Goal: Task Accomplishment & Management: Complete application form

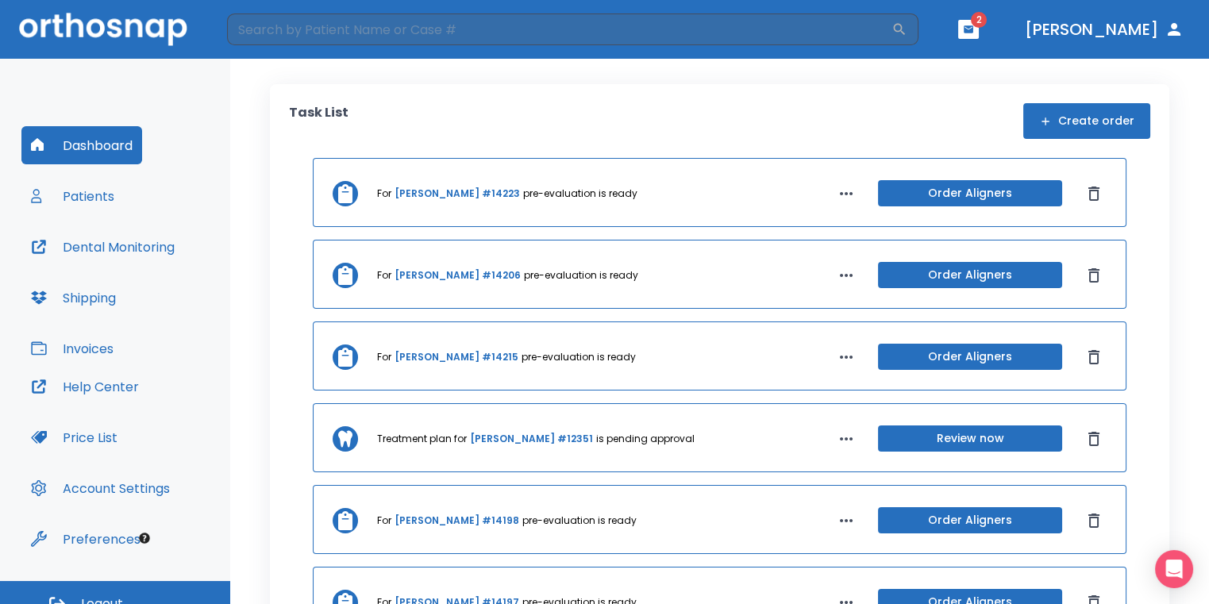
click at [1006, 14] on header "​ 2 [PERSON_NAME]" at bounding box center [604, 29] width 1209 height 59
click at [974, 25] on icon "button" at bounding box center [968, 29] width 11 height 11
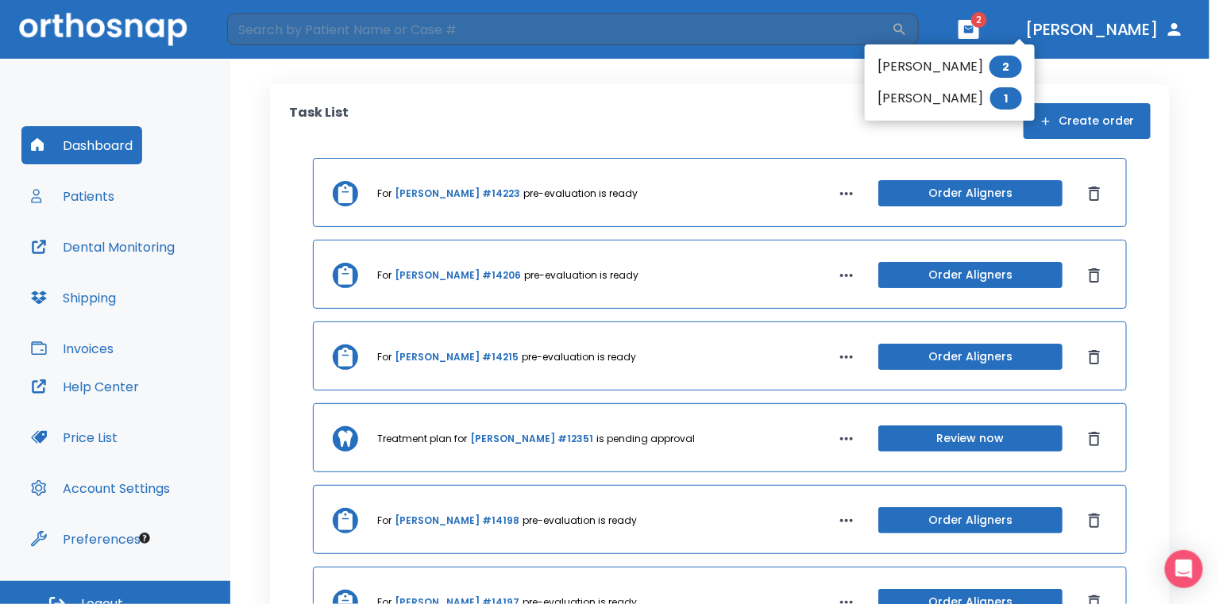
click at [783, 137] on div at bounding box center [609, 302] width 1219 height 604
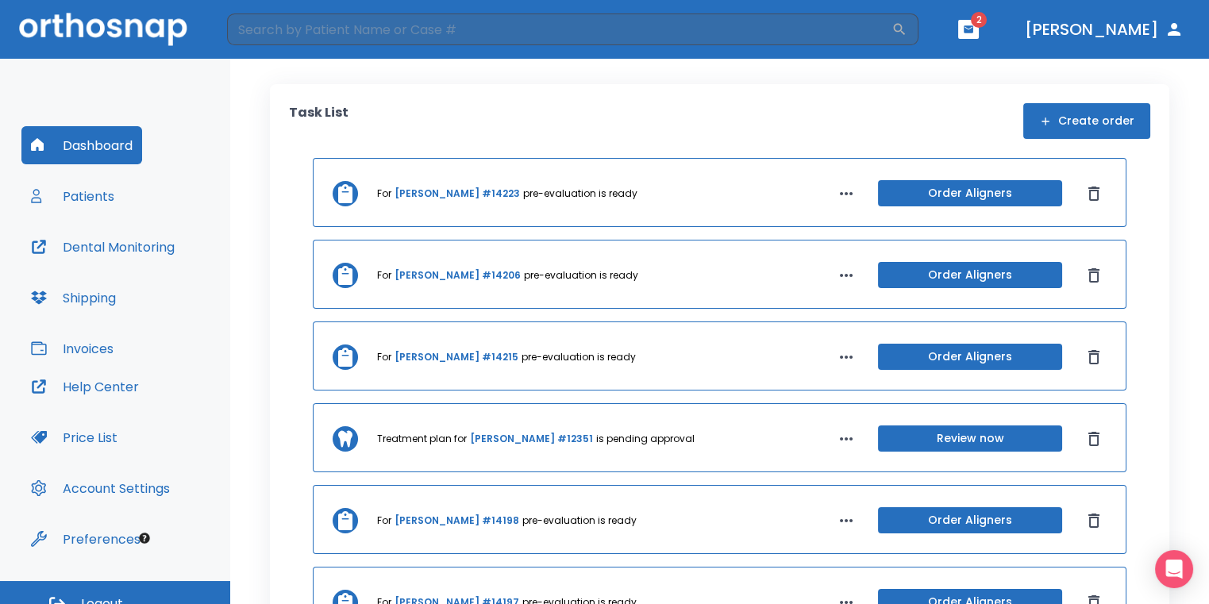
click at [65, 151] on button "Dashboard" at bounding box center [81, 145] width 121 height 38
click at [1113, 125] on button "Create order" at bounding box center [1086, 121] width 127 height 36
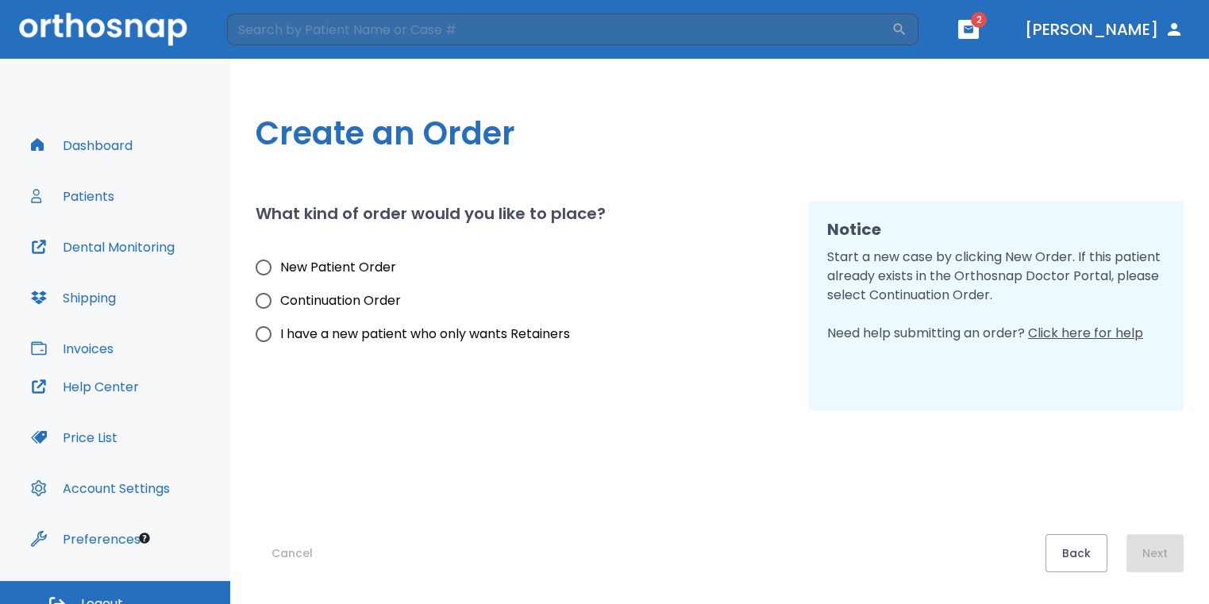
click at [281, 276] on span "New Patient Order" at bounding box center [338, 267] width 116 height 19
click at [280, 276] on input "New Patient Order" at bounding box center [263, 267] width 33 height 33
radio input "true"
click at [1175, 549] on button "Next" at bounding box center [1154, 553] width 57 height 38
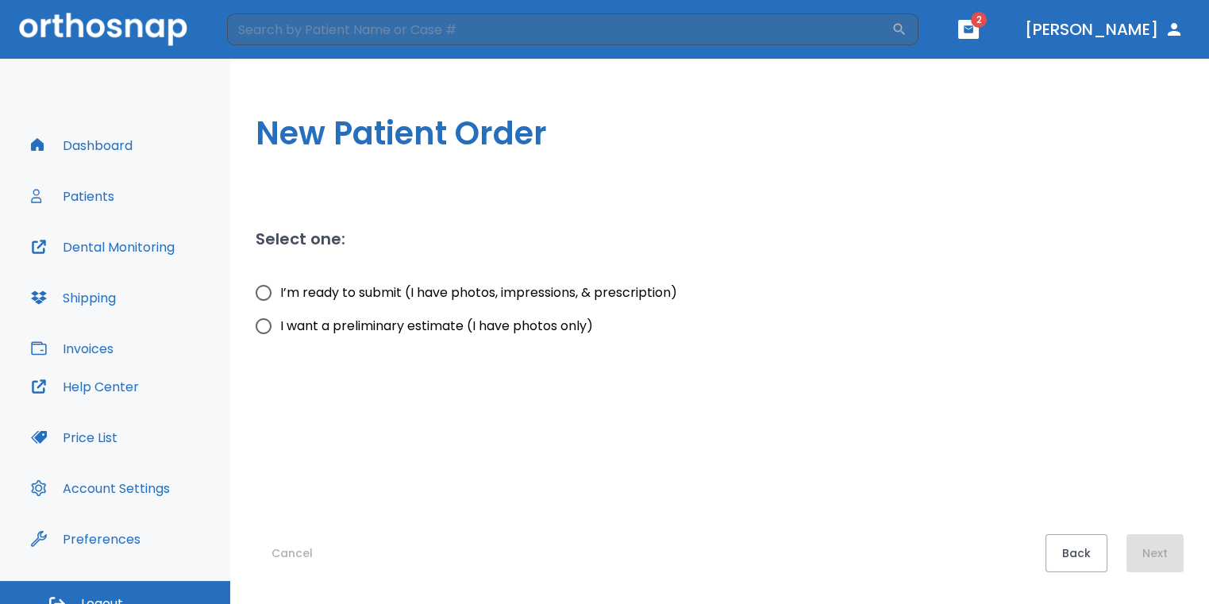
click at [288, 321] on span "I want a preliminary estimate (I have photos only)" at bounding box center [436, 326] width 313 height 19
click at [280, 321] on input "I want a preliminary estimate (I have photos only)" at bounding box center [263, 326] width 33 height 33
radio input "true"
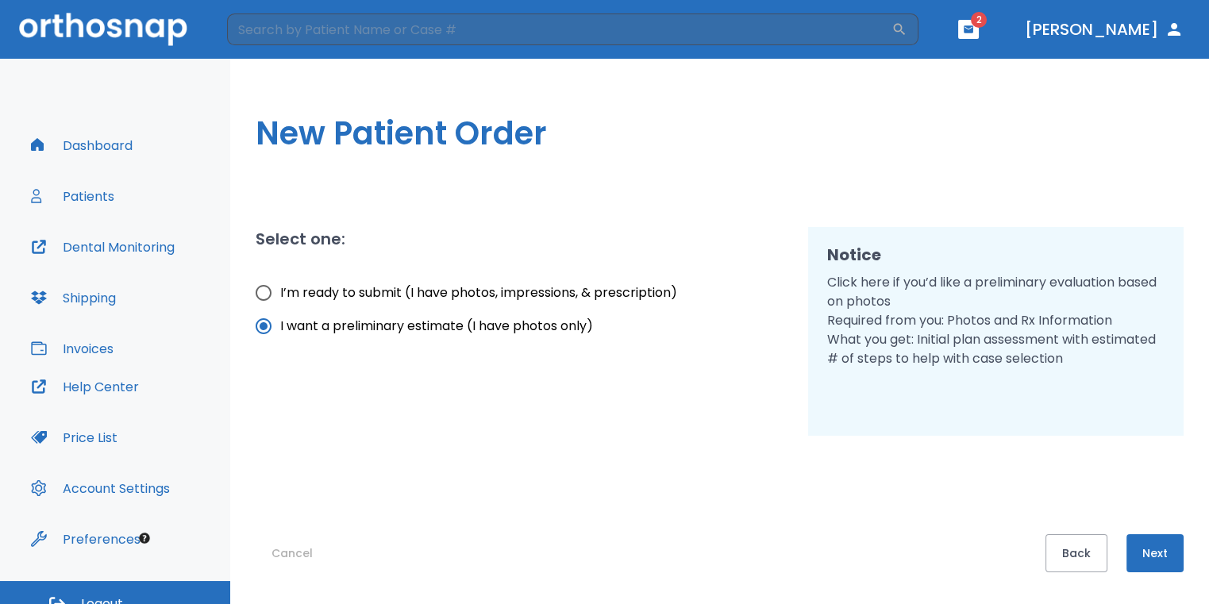
click at [1170, 547] on button "Next" at bounding box center [1154, 553] width 57 height 38
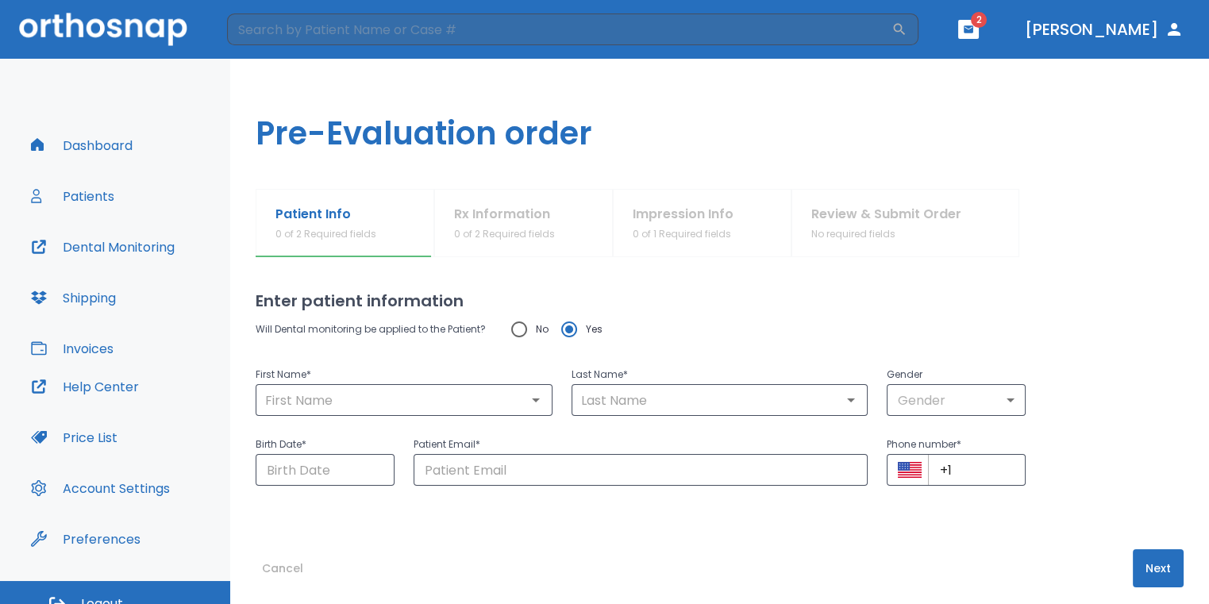
click at [516, 335] on input "No" at bounding box center [519, 329] width 33 height 33
radio input "true"
drag, startPoint x: 503, startPoint y: 408, endPoint x: 510, endPoint y: 387, distance: 22.6
click at [506, 404] on input "text" at bounding box center [403, 400] width 287 height 22
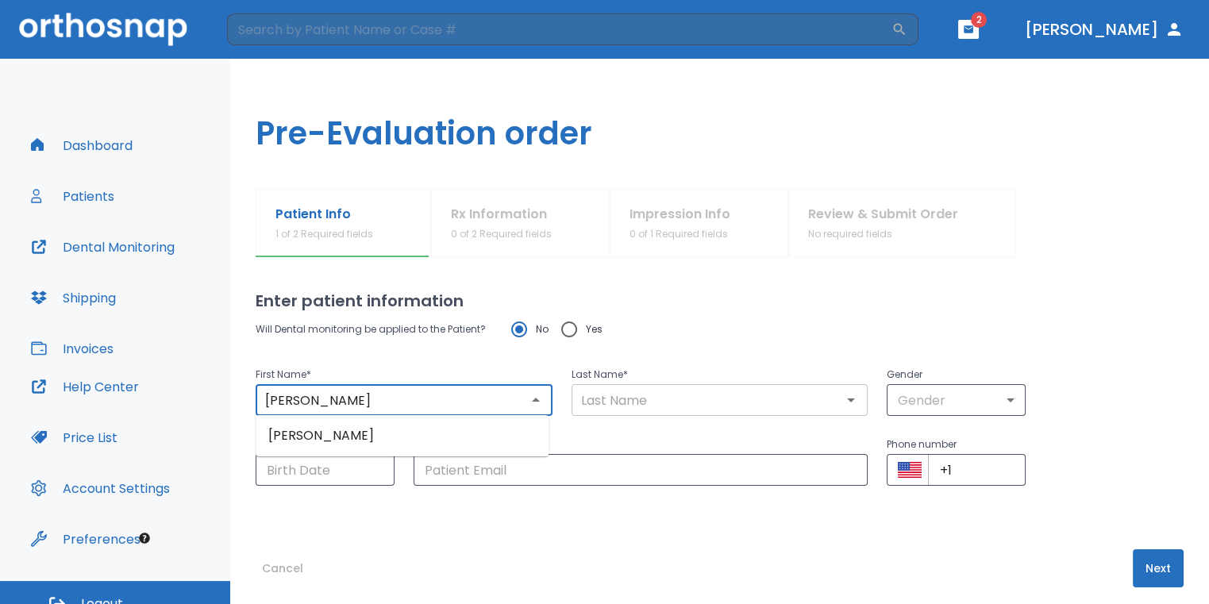
type input "Vicente"
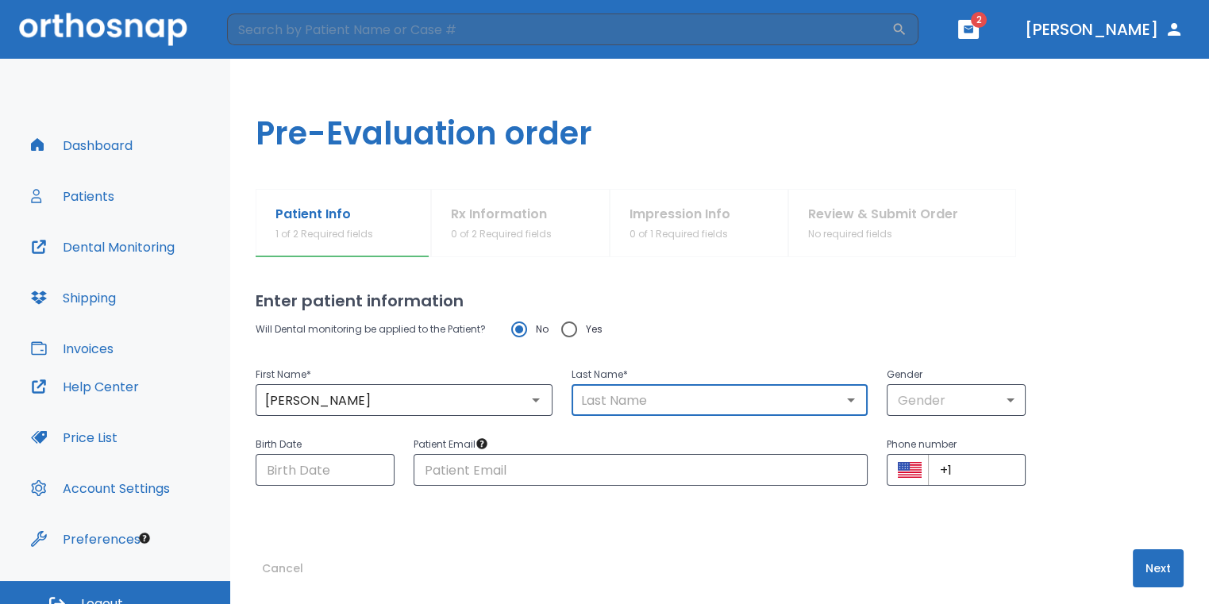
click at [580, 402] on input "text" at bounding box center [719, 400] width 287 height 22
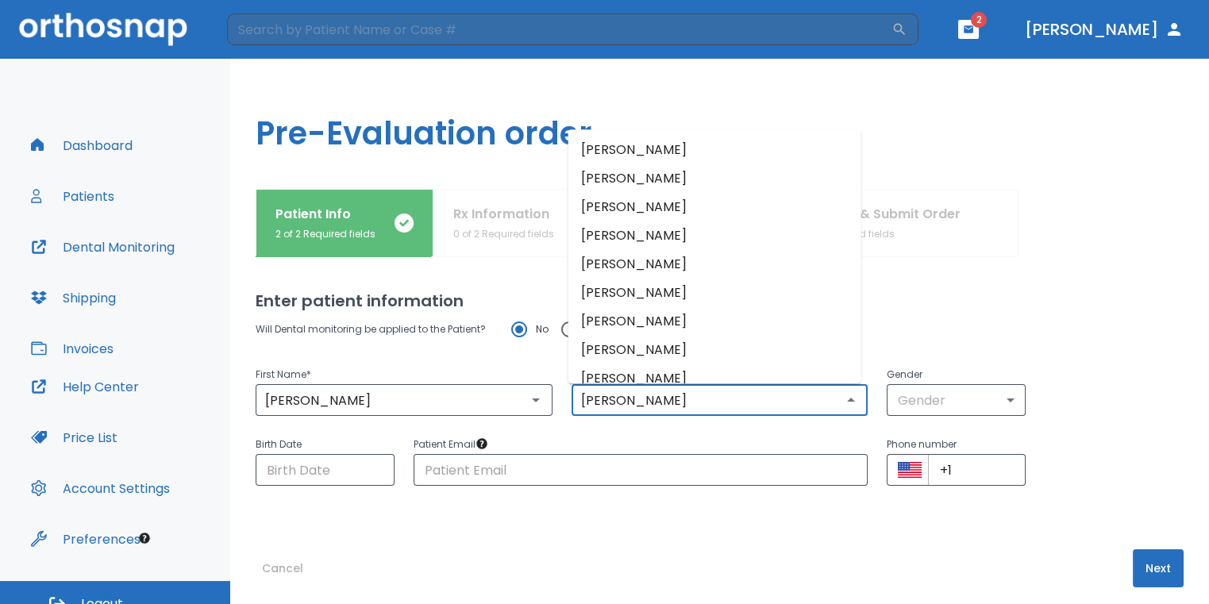
type input "Gonzalez"
click at [942, 383] on body "​ 2 Dr. Sedillo Dashboard Patients Dental Monitoring Shipping Invoices Help Cen…" at bounding box center [604, 302] width 1209 height 604
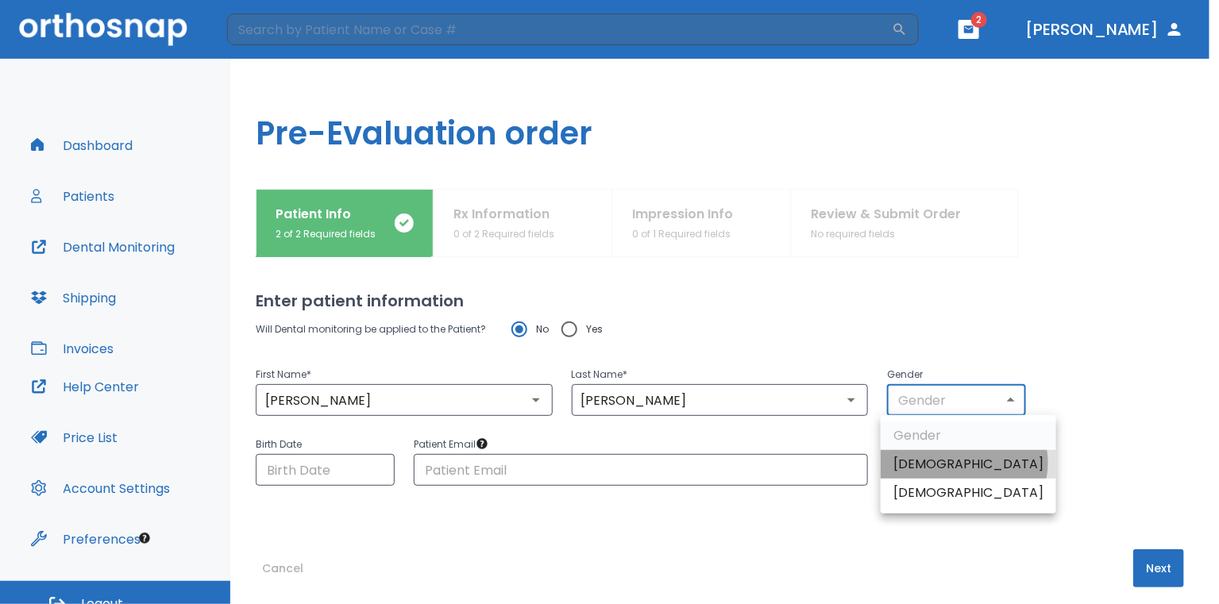
click at [963, 463] on li "Male" at bounding box center [967, 464] width 175 height 29
type input "1"
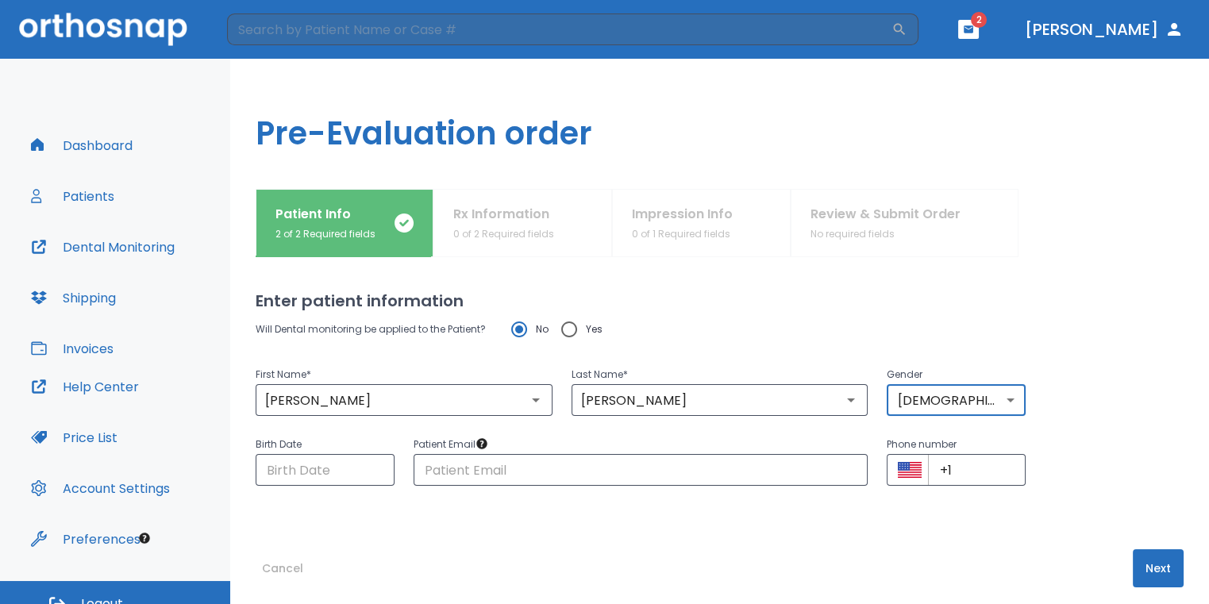
click at [1142, 555] on button "Next" at bounding box center [1158, 568] width 51 height 38
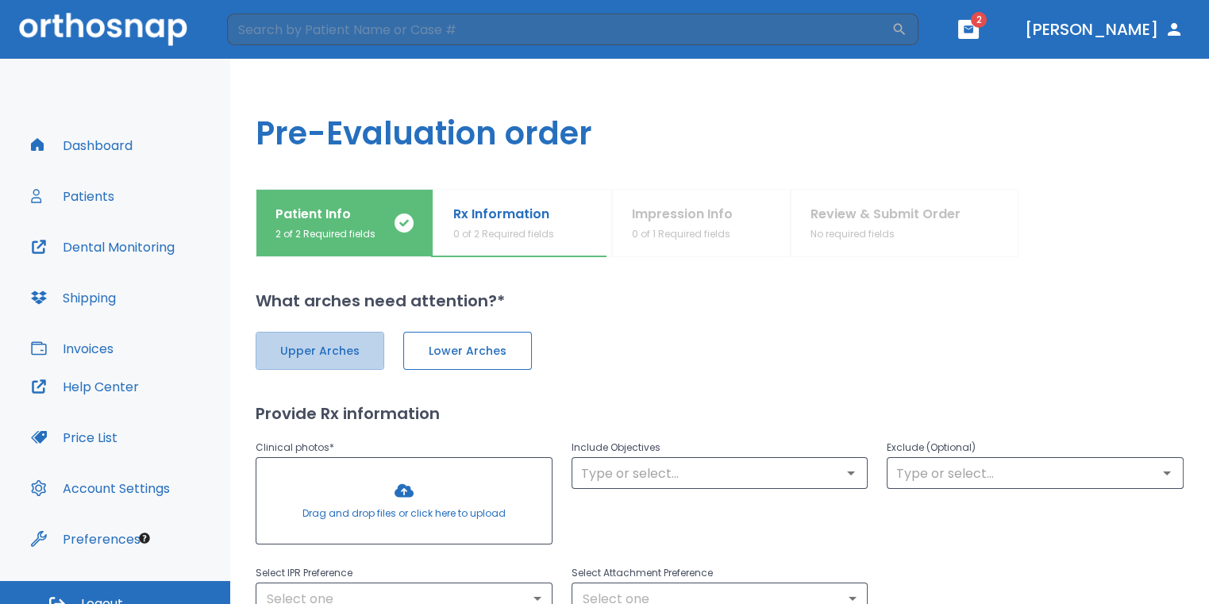
drag, startPoint x: 345, startPoint y: 351, endPoint x: 439, endPoint y: 352, distance: 94.5
click at [349, 350] on span "Upper Arches" at bounding box center [319, 351] width 95 height 17
click at [439, 352] on span "Lower Arches" at bounding box center [465, 351] width 95 height 17
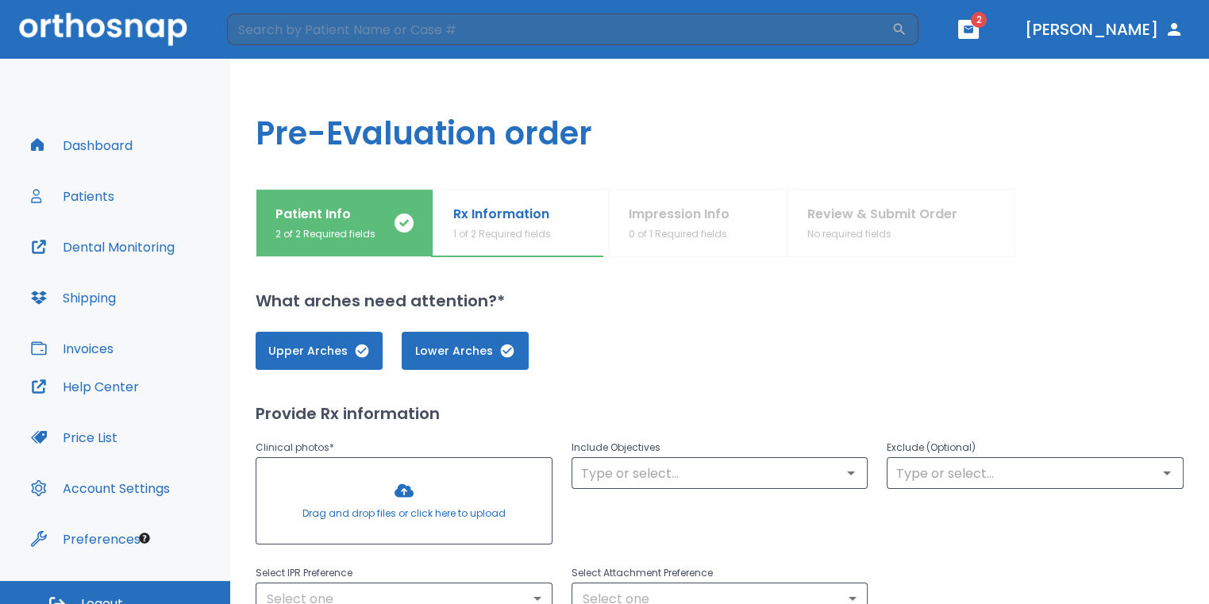
click at [422, 482] on div at bounding box center [403, 501] width 295 height 86
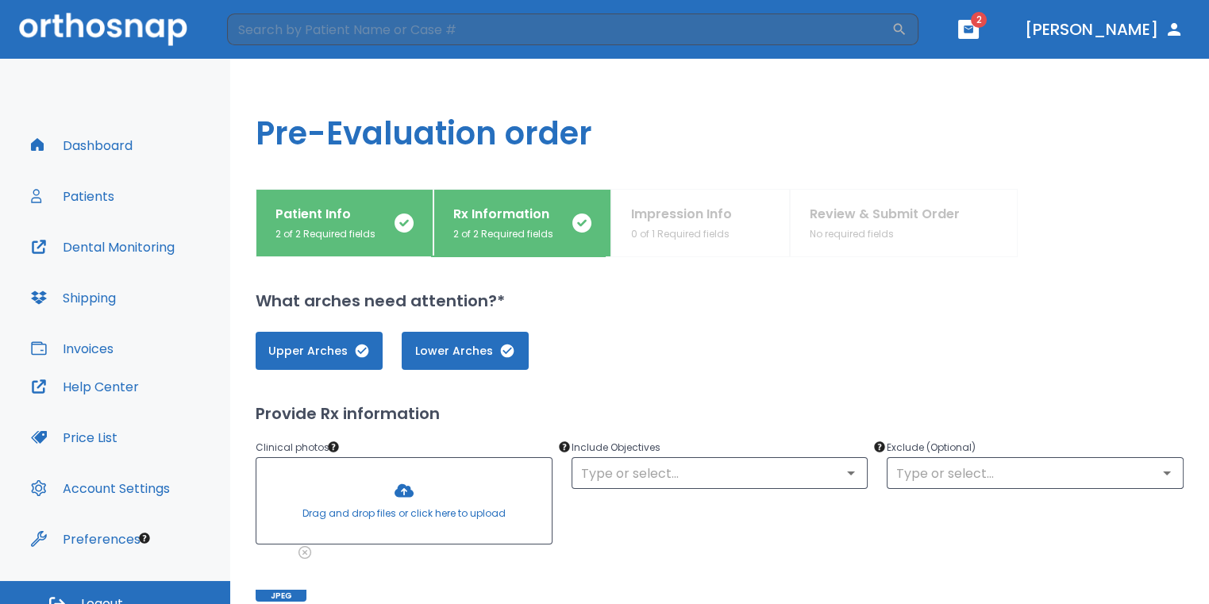
scroll to position [159, 0]
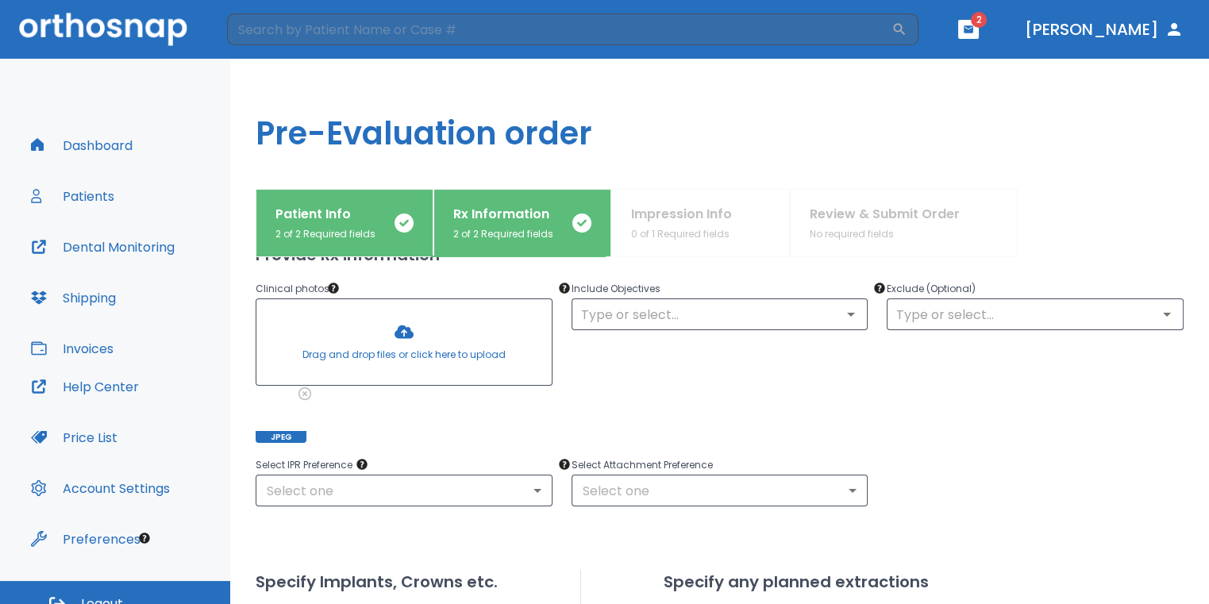
click at [419, 333] on div at bounding box center [403, 342] width 295 height 86
click at [381, 348] on div at bounding box center [403, 342] width 295 height 86
click at [399, 358] on div at bounding box center [403, 342] width 295 height 86
click at [394, 329] on div at bounding box center [403, 342] width 295 height 86
click at [432, 343] on div at bounding box center [403, 342] width 295 height 86
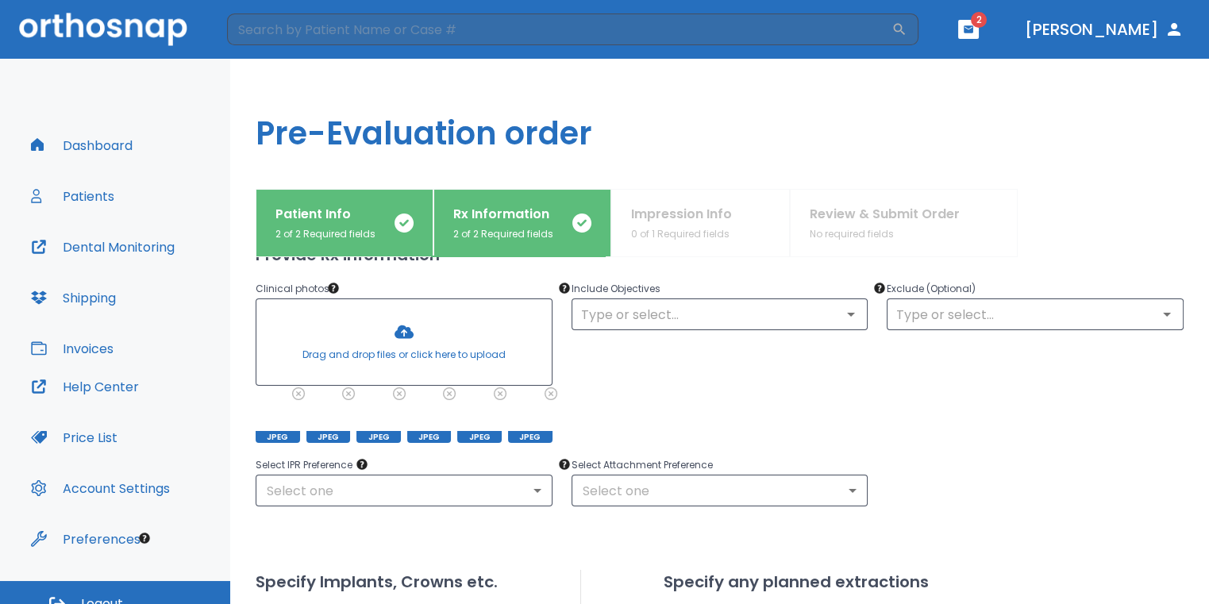
click at [418, 352] on div at bounding box center [403, 342] width 295 height 86
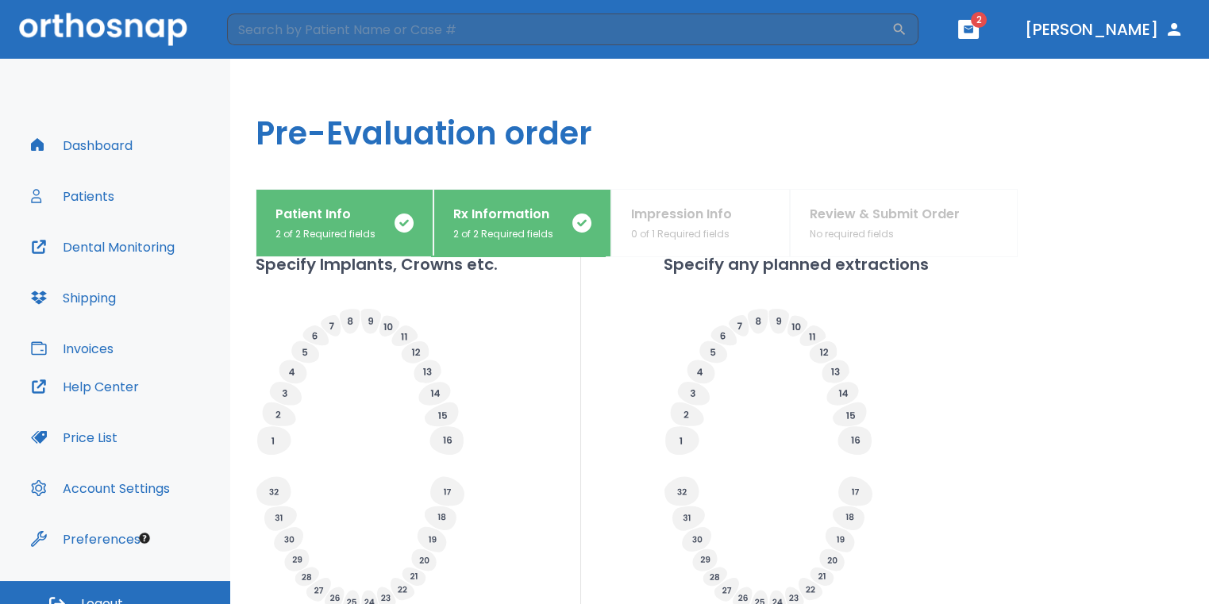
scroll to position [0, 0]
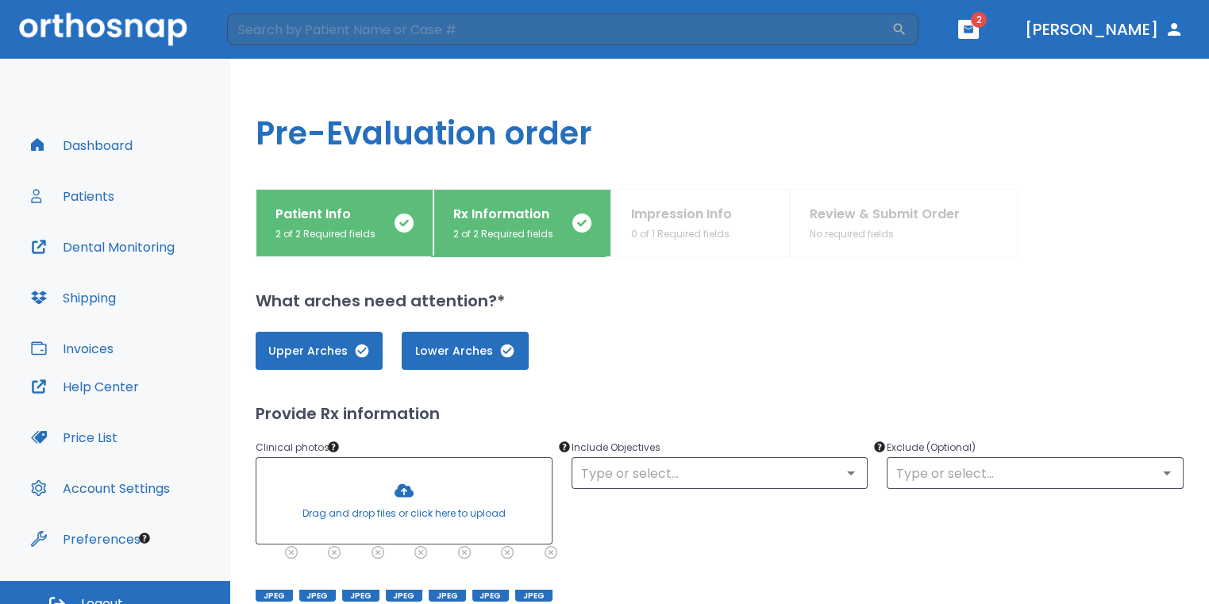
click at [426, 508] on div at bounding box center [403, 501] width 295 height 86
click at [449, 483] on div at bounding box center [403, 501] width 295 height 86
click at [474, 496] on div at bounding box center [403, 501] width 295 height 86
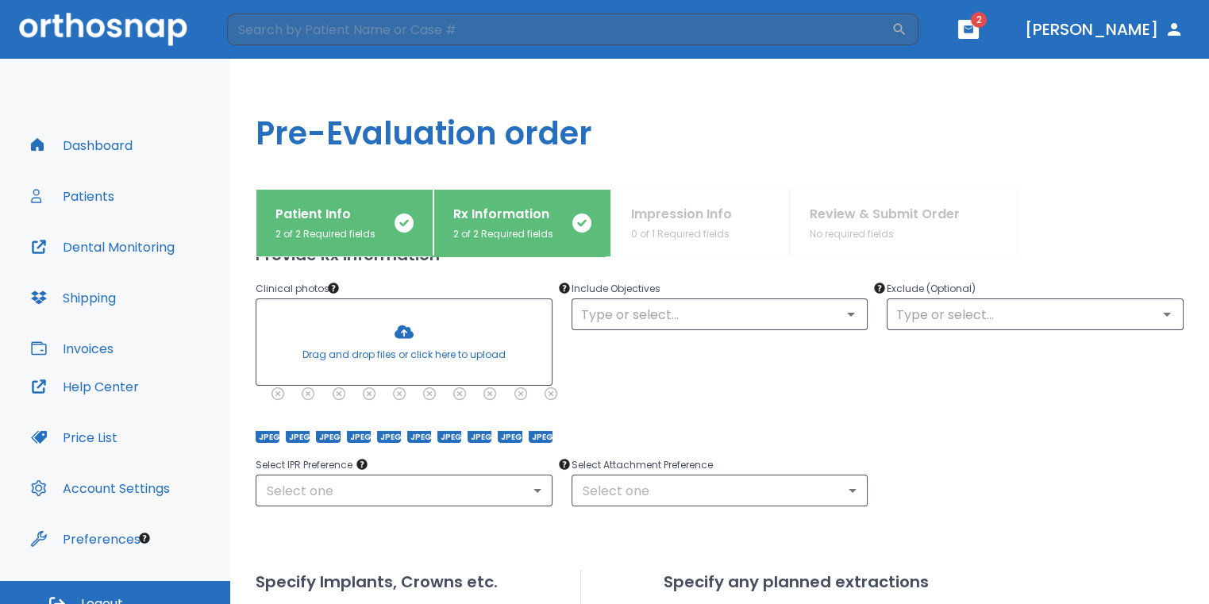
click at [427, 354] on div at bounding box center [403, 342] width 295 height 86
click at [480, 354] on div at bounding box center [403, 342] width 295 height 86
click at [426, 337] on div at bounding box center [403, 342] width 295 height 86
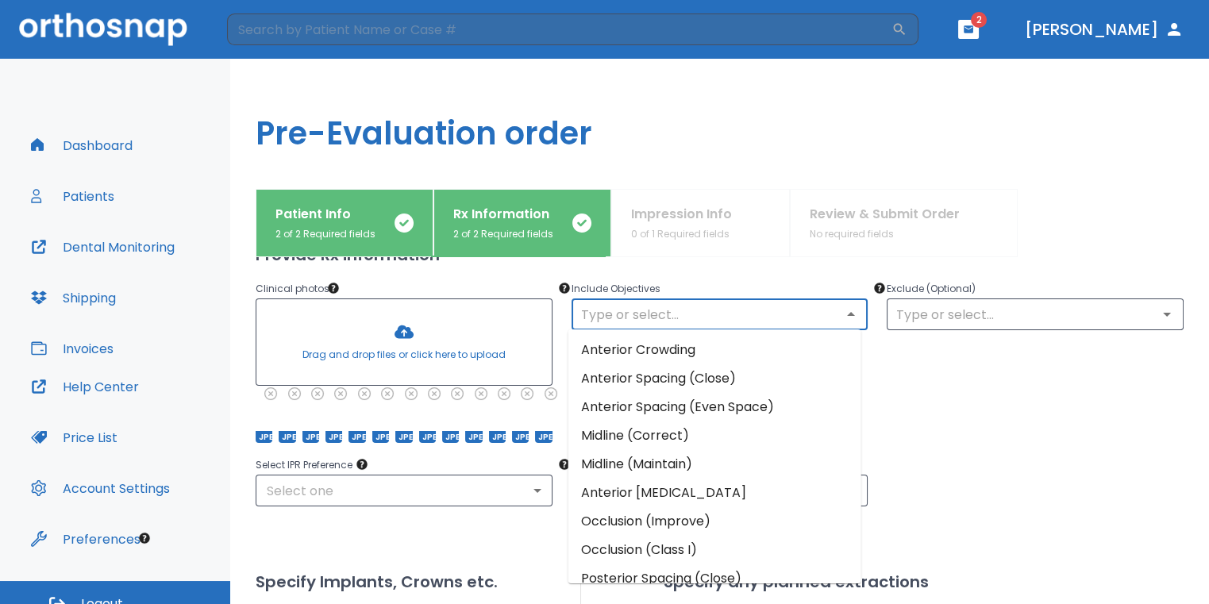
click at [752, 316] on input "text" at bounding box center [719, 314] width 287 height 22
click at [744, 351] on li "Anterior Crowding" at bounding box center [714, 350] width 293 height 29
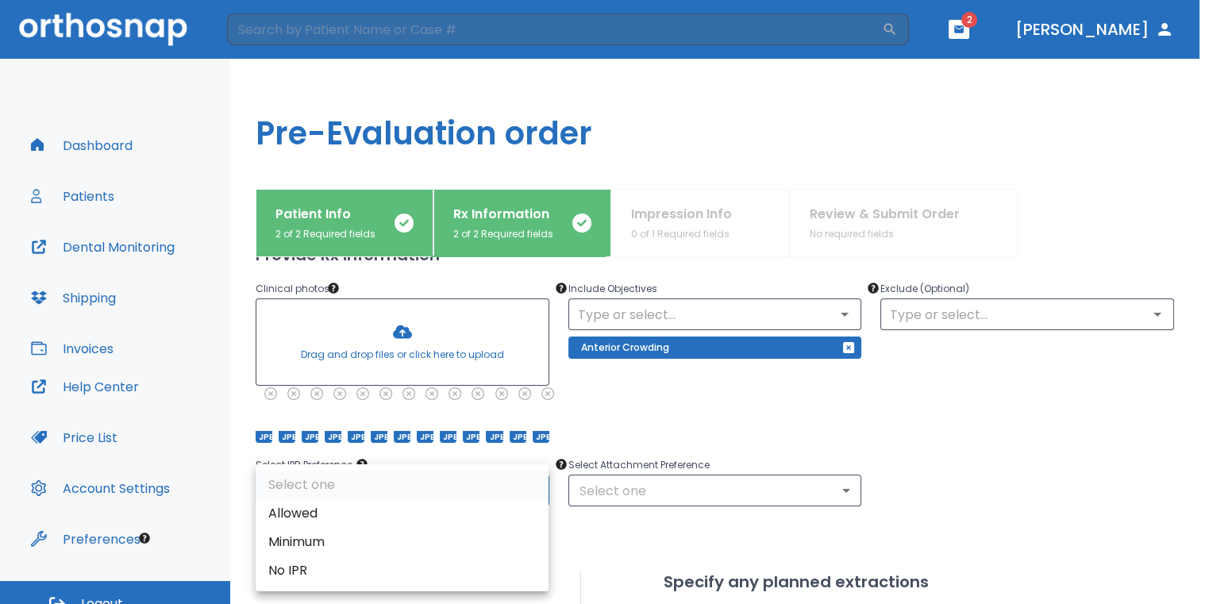
click at [542, 487] on body "​ 2 Dr. Sedillo Dashboard Patients Dental Monitoring Shipping Invoices Help Cen…" at bounding box center [604, 302] width 1209 height 604
click at [452, 510] on li "Allowed" at bounding box center [402, 513] width 293 height 29
type input "1"
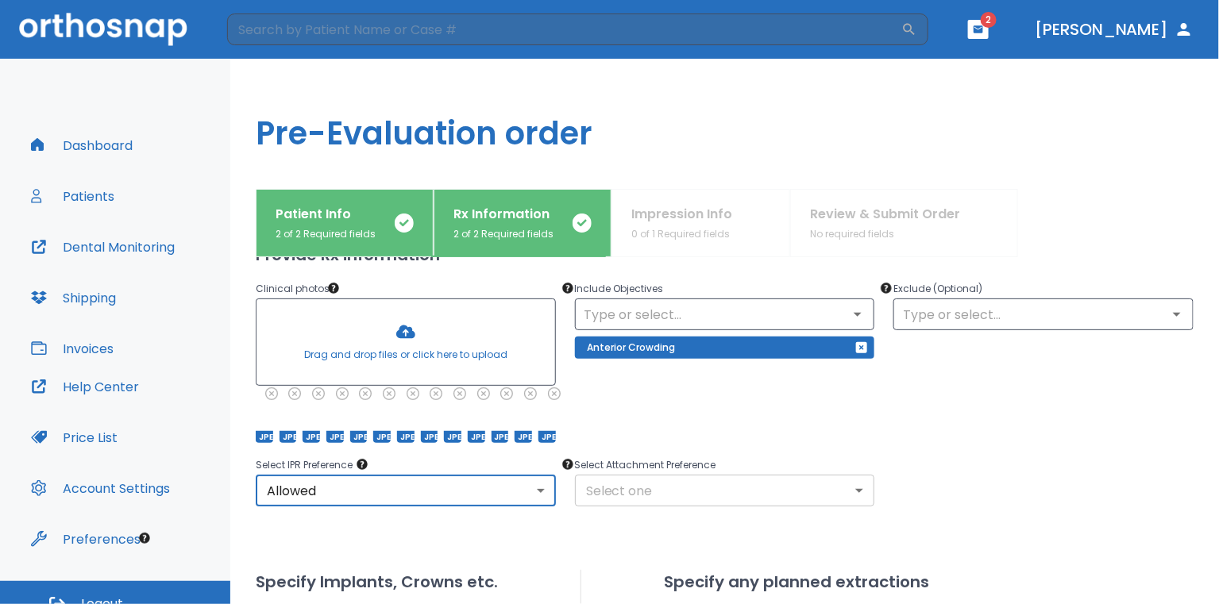
click at [648, 495] on body "​ 2 Dr. Sedillo Dashboard Patients Dental Monitoring Shipping Invoices Help Cen…" at bounding box center [609, 302] width 1219 height 604
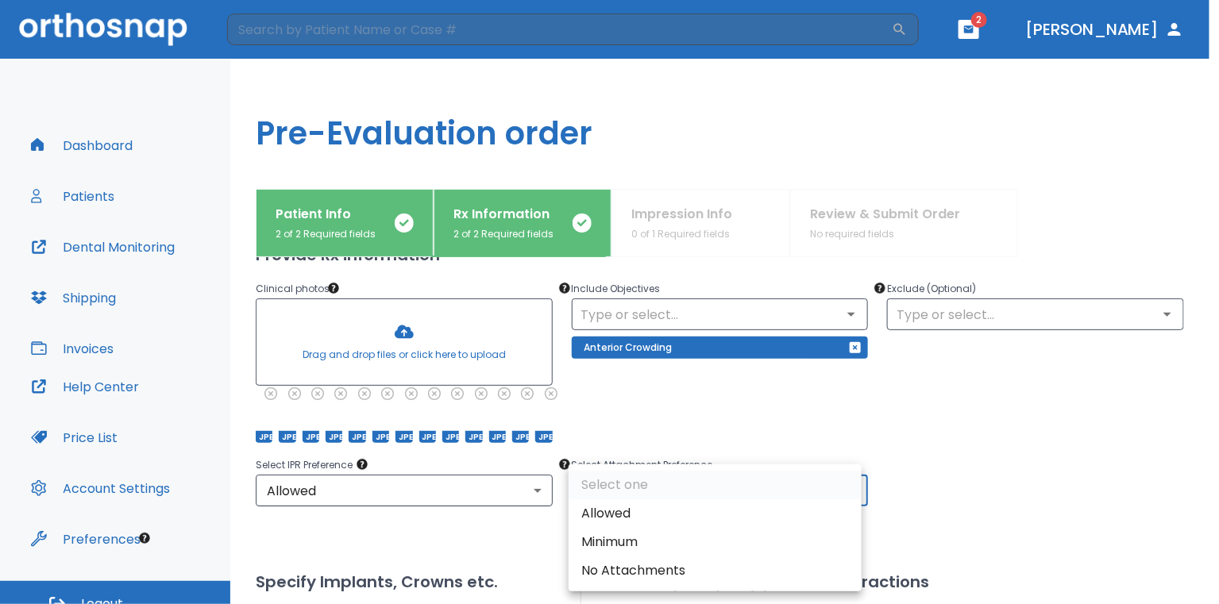
click at [641, 509] on li "Allowed" at bounding box center [714, 513] width 293 height 29
type input "1"
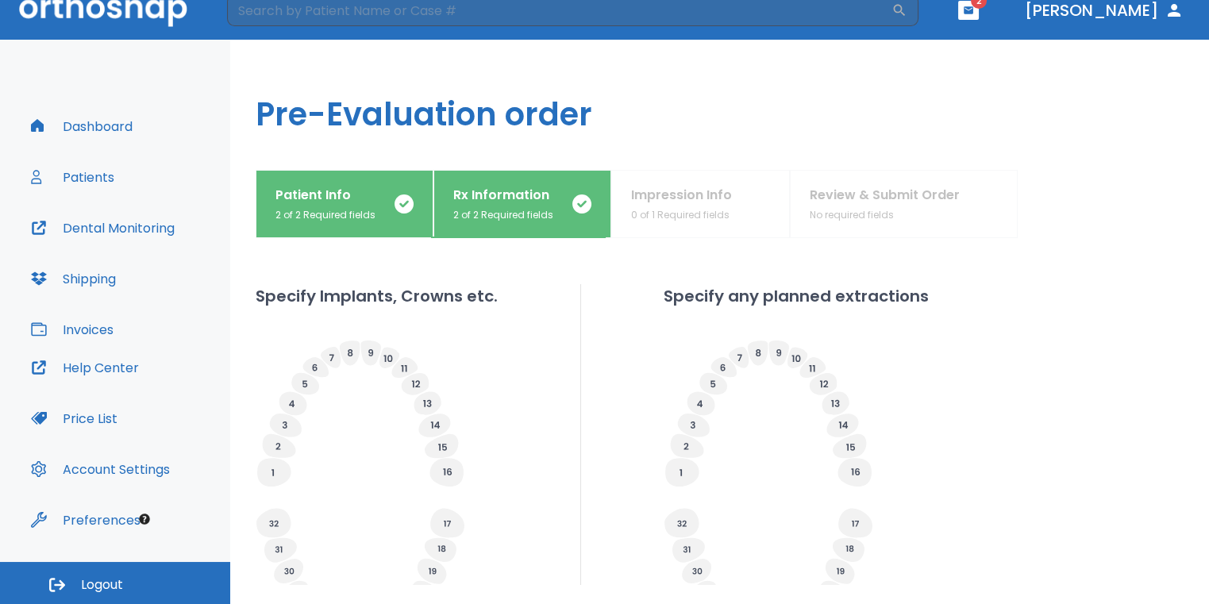
scroll to position [622, 0]
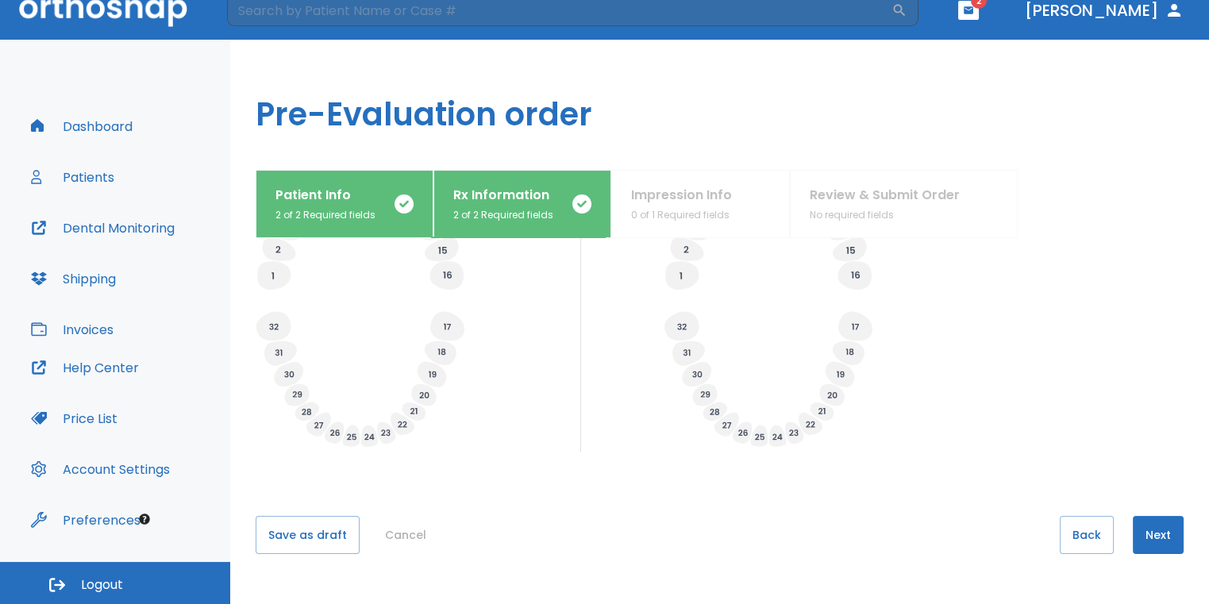
click at [1166, 534] on button "Next" at bounding box center [1158, 535] width 51 height 38
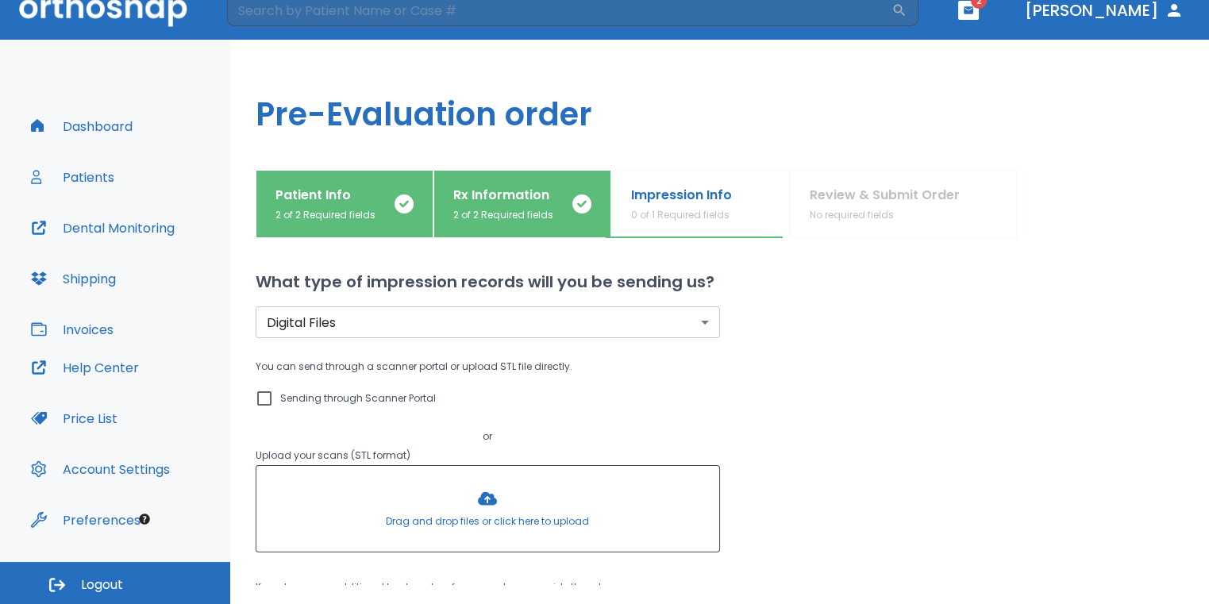
scroll to position [194, 0]
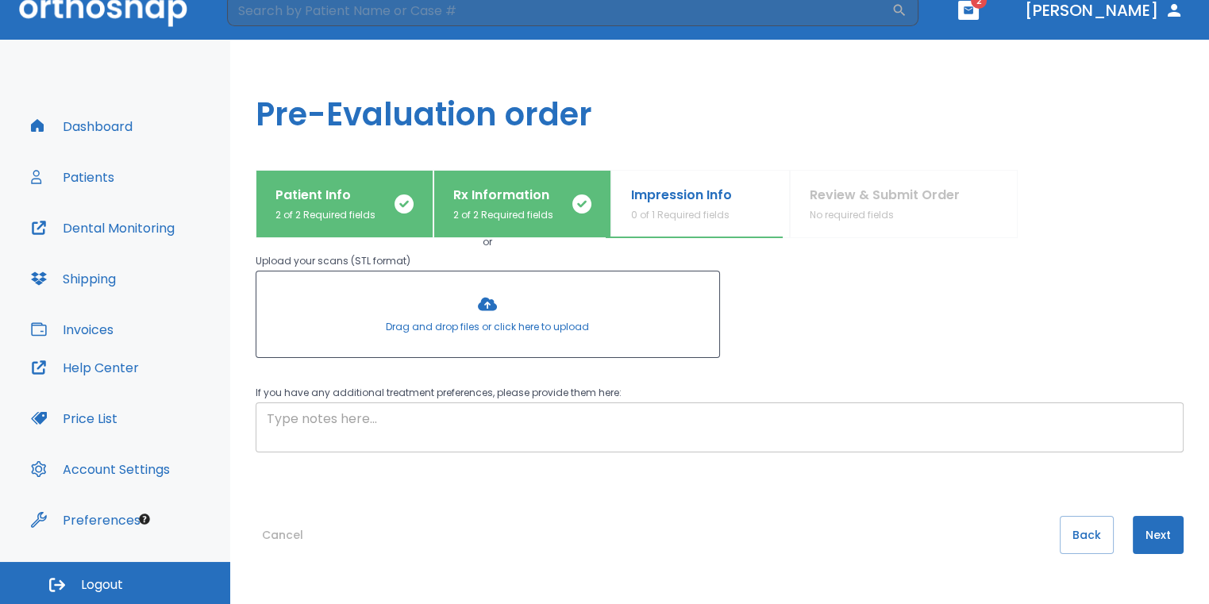
click at [533, 416] on textarea at bounding box center [720, 428] width 906 height 37
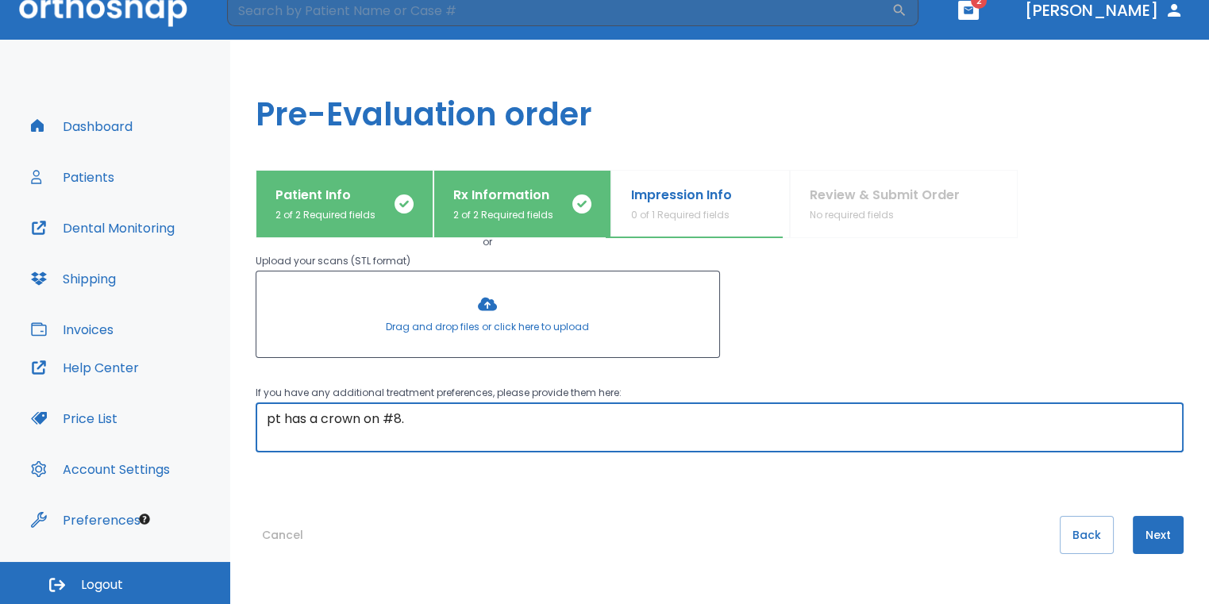
type textarea "pt has a crown on #8."
click at [1157, 533] on button "Next" at bounding box center [1158, 535] width 51 height 38
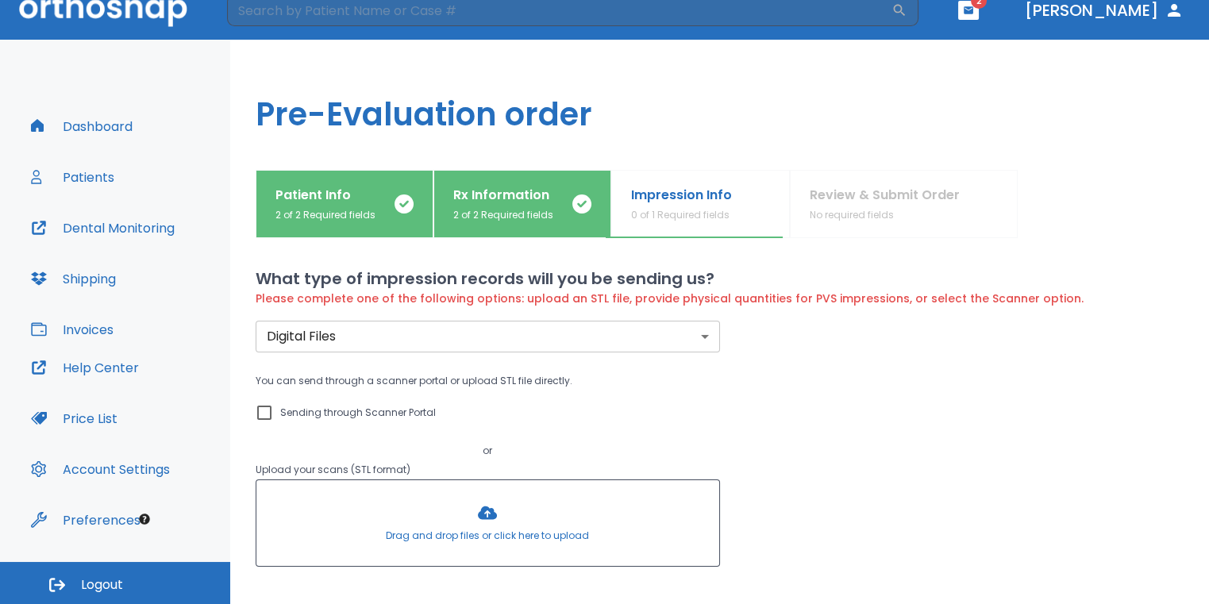
scroll to position [0, 0]
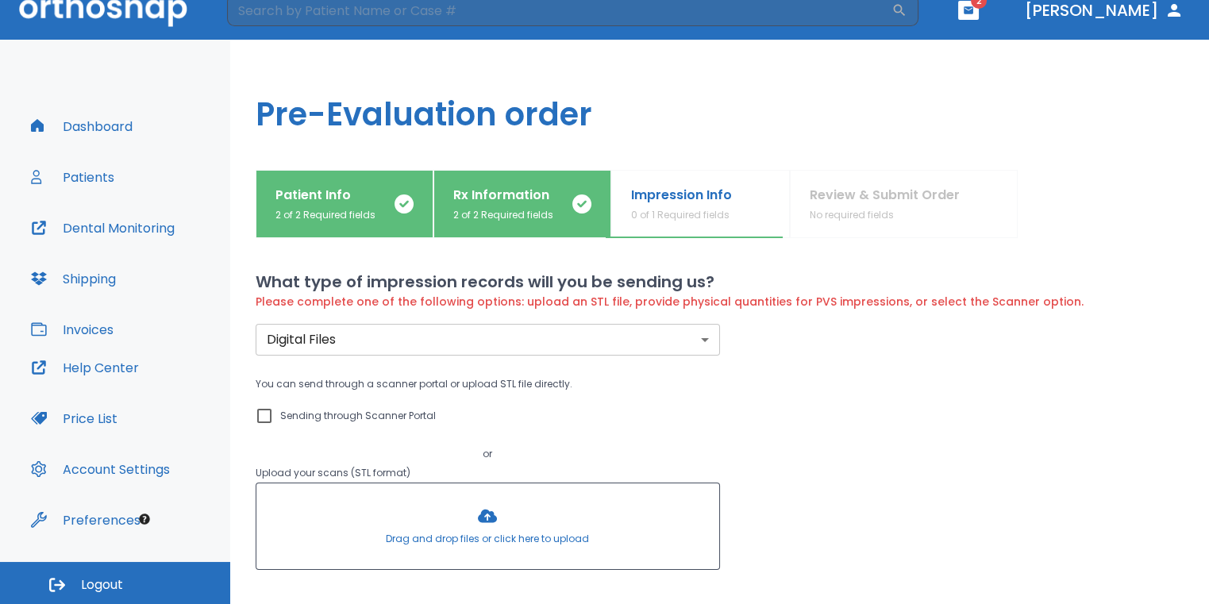
click at [267, 414] on input "Sending through Scanner Portal" at bounding box center [264, 415] width 19 height 19
checkbox input "true"
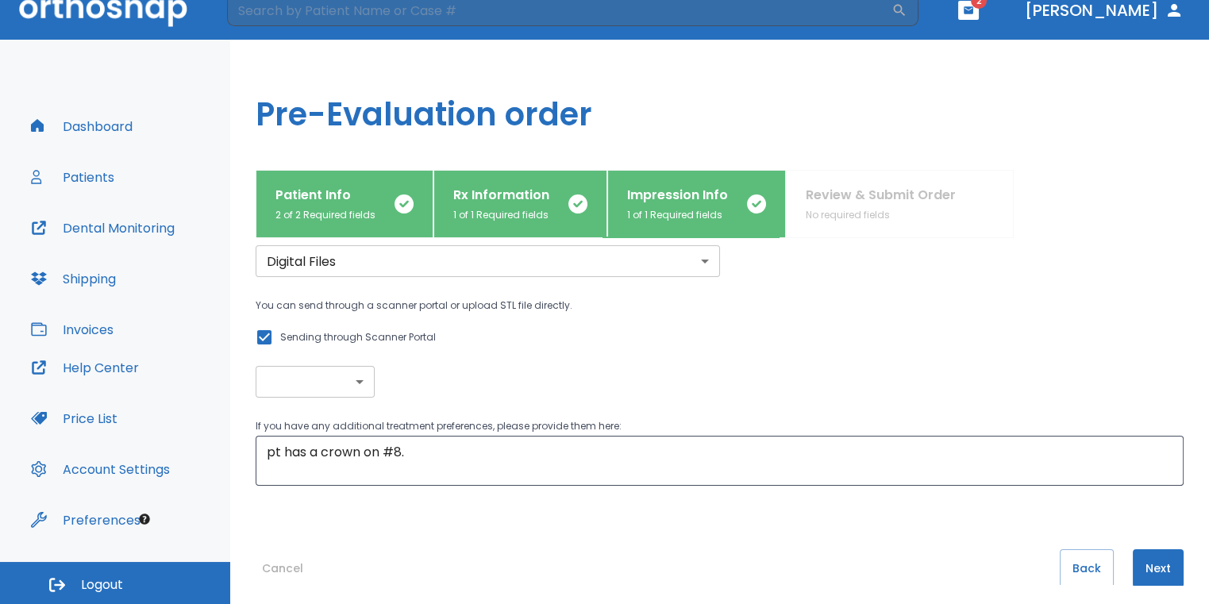
scroll to position [94, 0]
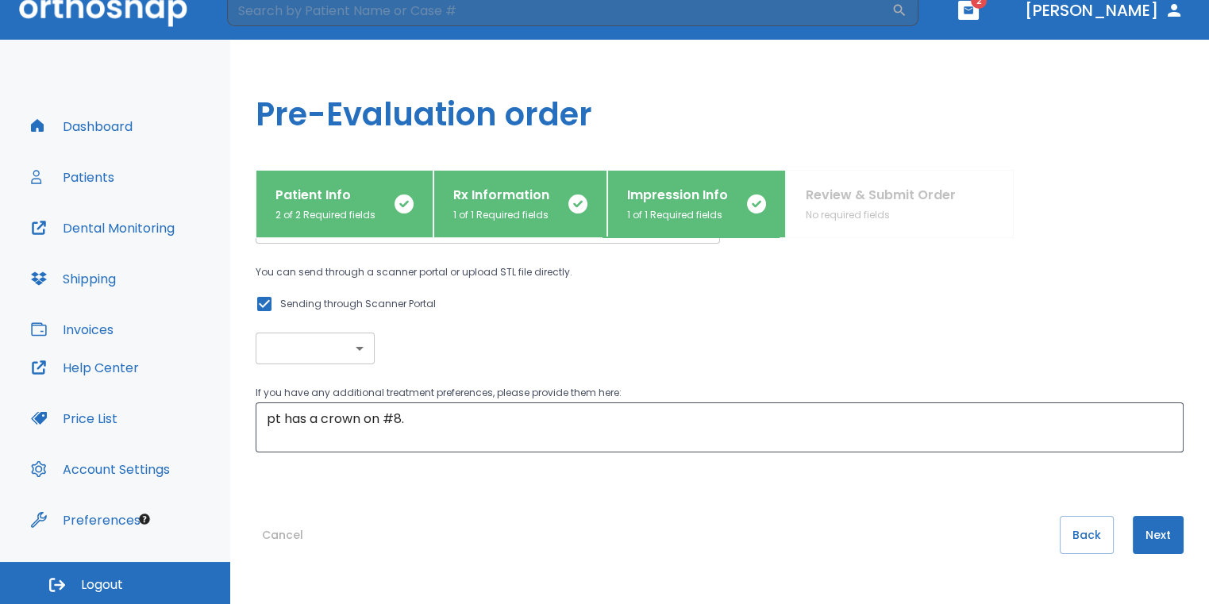
click at [1138, 540] on button "Next" at bounding box center [1158, 535] width 51 height 38
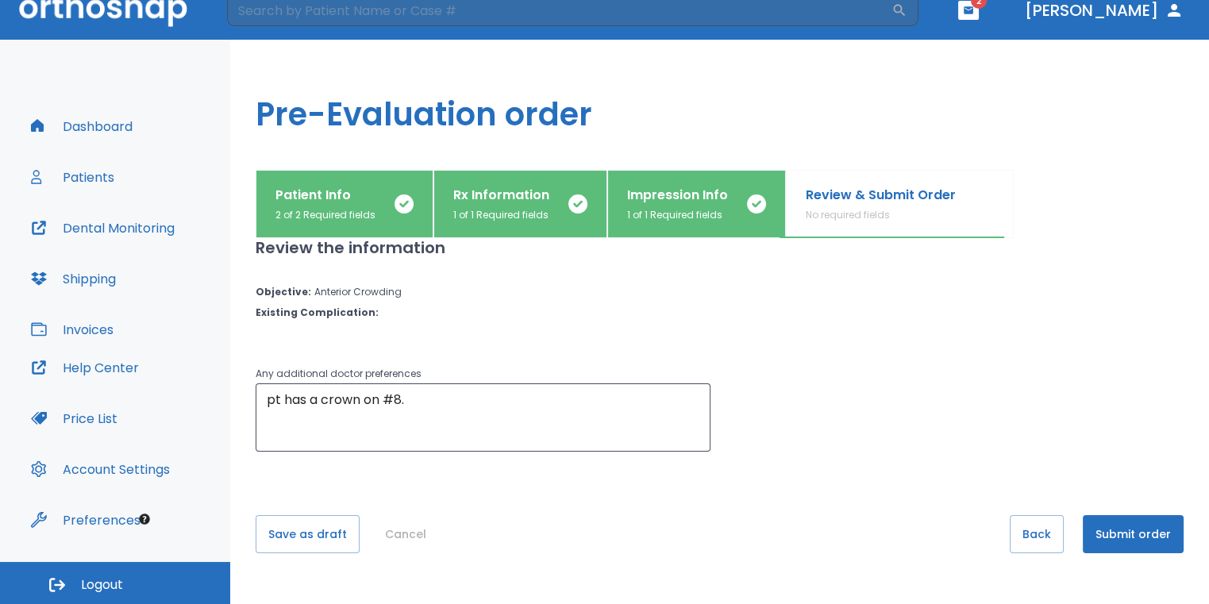
scroll to position [0, 0]
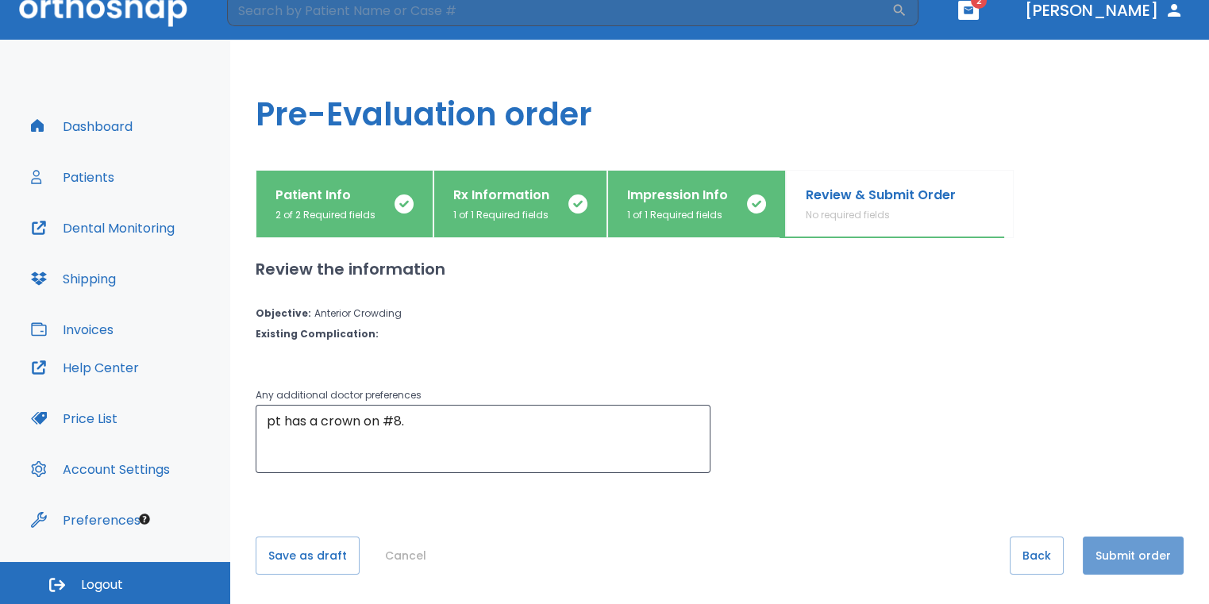
click at [1147, 553] on button "Submit order" at bounding box center [1133, 556] width 101 height 38
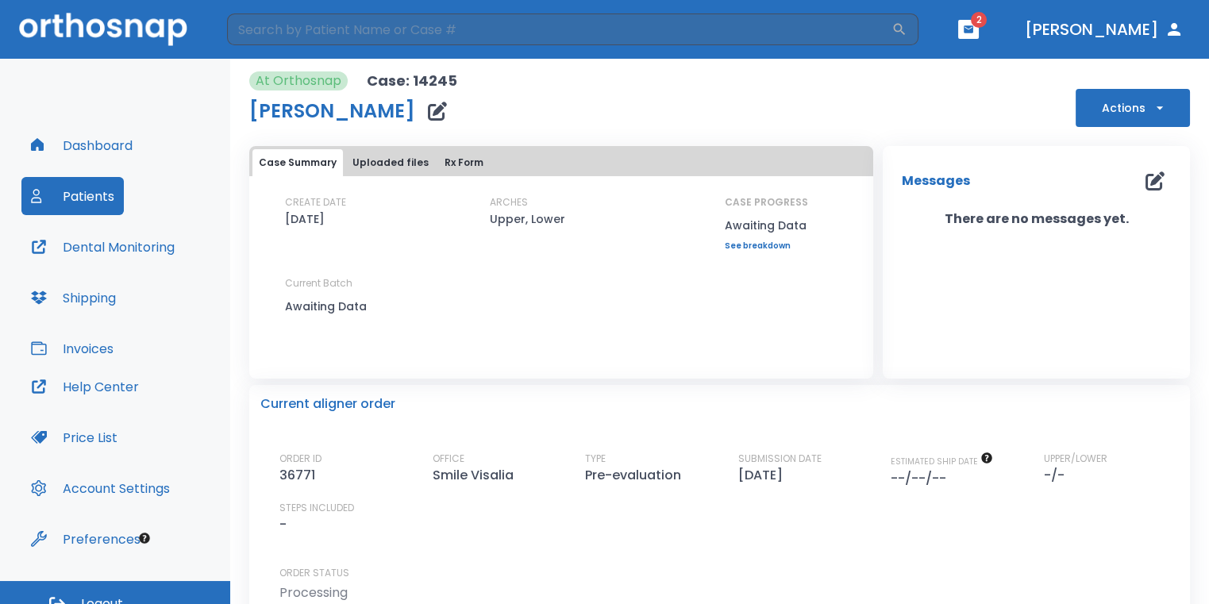
click at [979, 33] on button "button" at bounding box center [968, 29] width 21 height 19
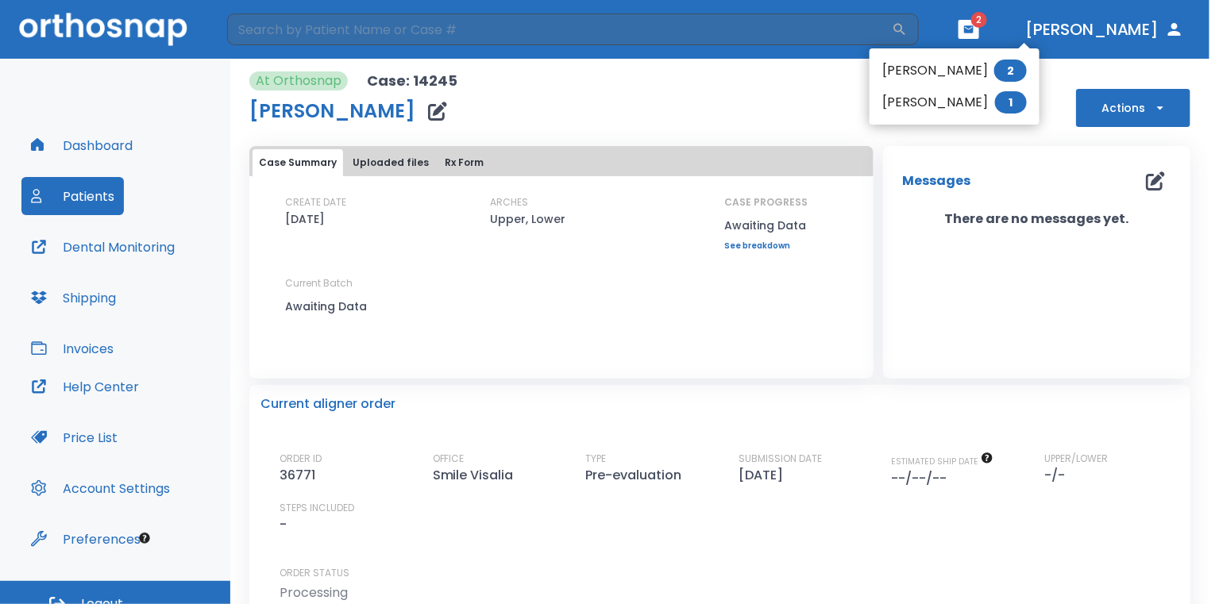
click at [922, 81] on li "Alexis Gomez 2" at bounding box center [954, 71] width 170 height 32
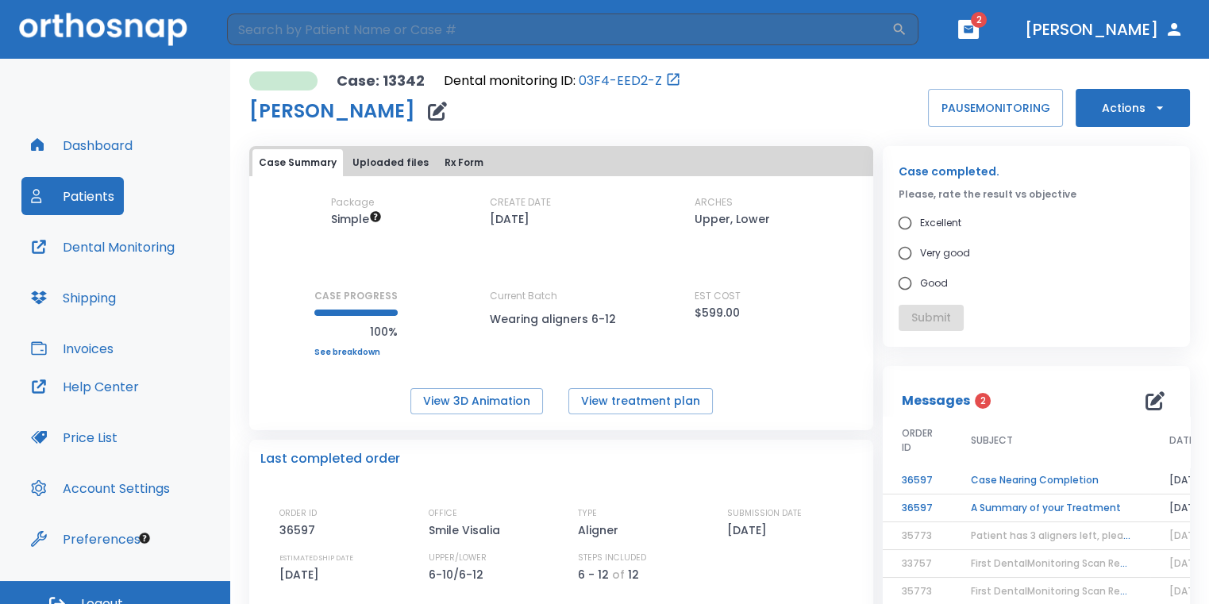
click at [1085, 507] on td "A Summary of your Treatment" at bounding box center [1051, 509] width 198 height 28
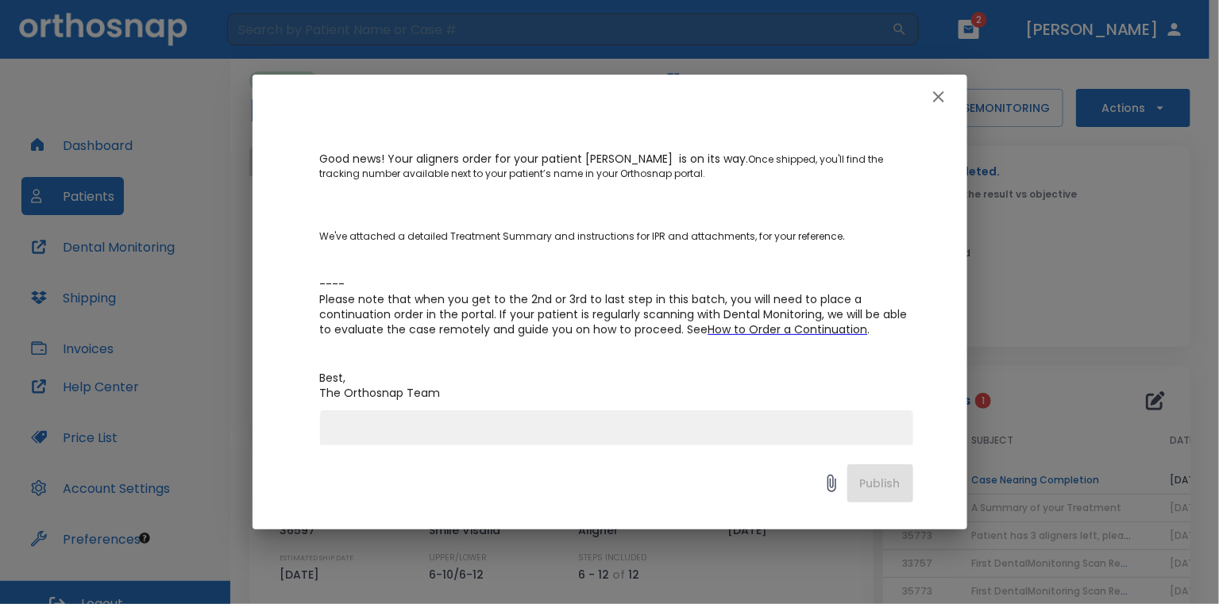
scroll to position [238, 0]
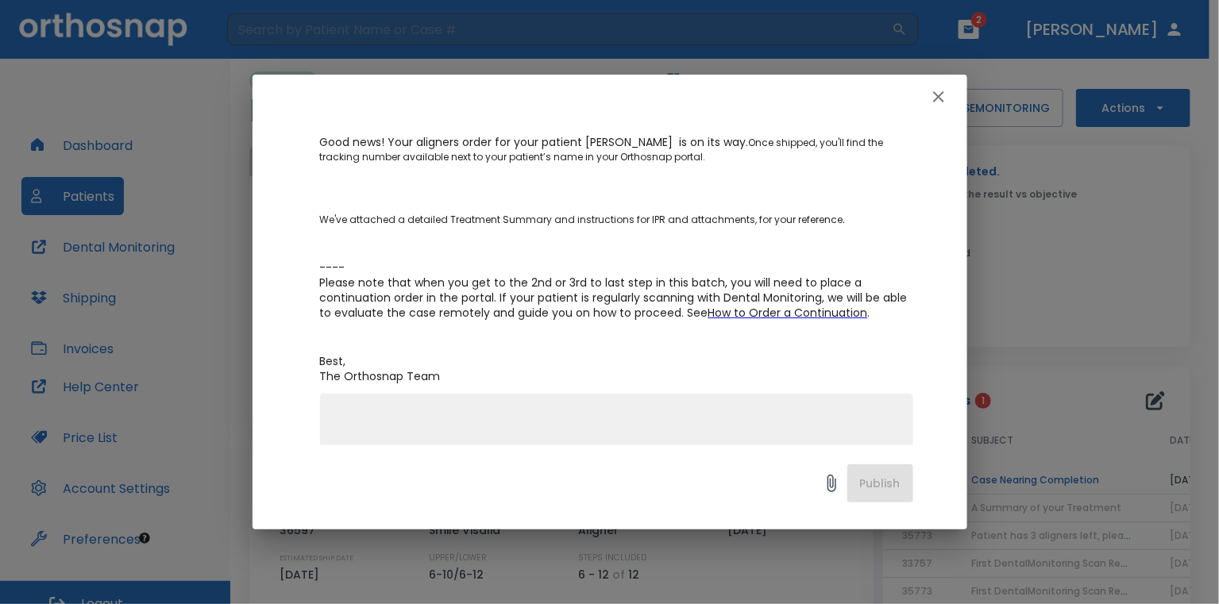
click at [948, 102] on button "button" at bounding box center [938, 97] width 32 height 32
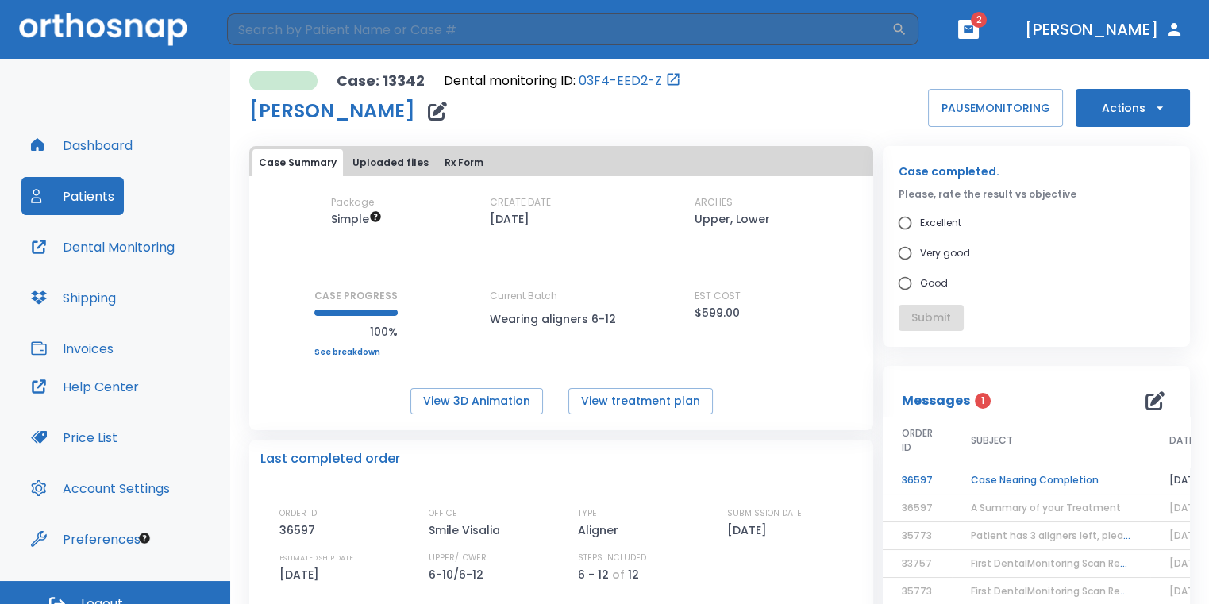
click at [967, 483] on td "Case Nearing Completion" at bounding box center [1051, 481] width 198 height 28
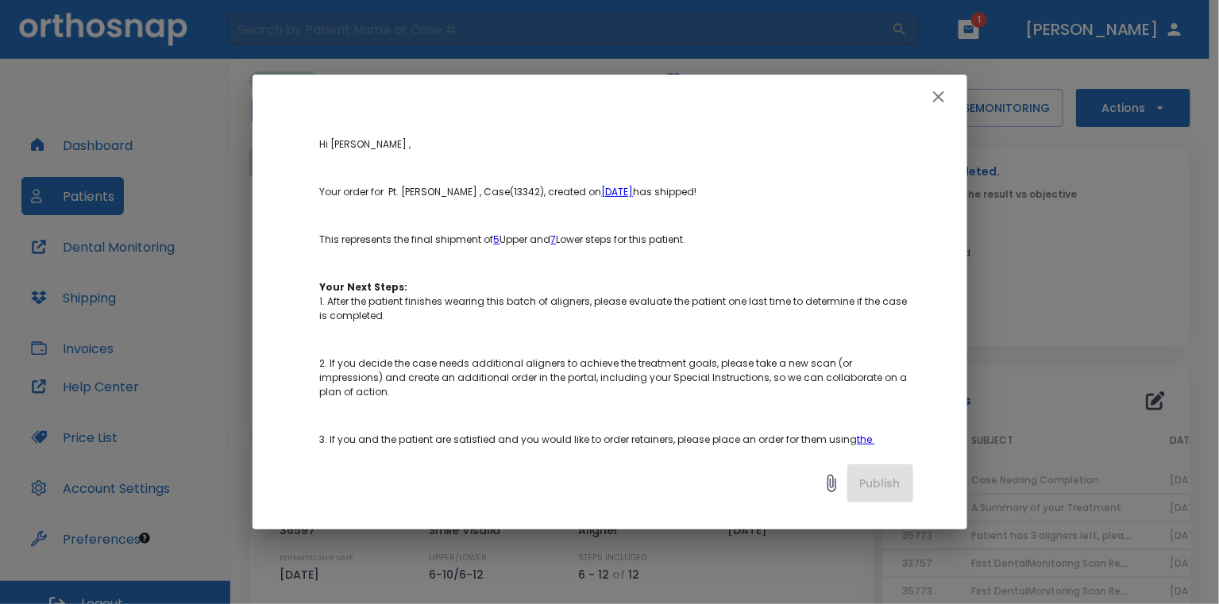
scroll to position [0, 0]
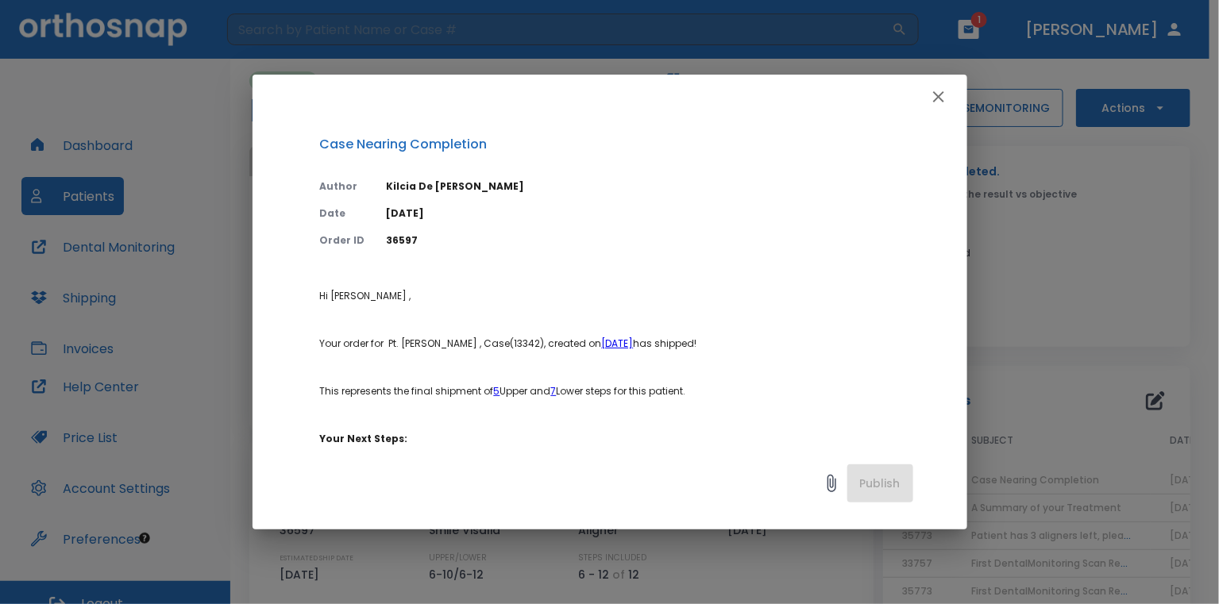
click at [931, 102] on icon "button" at bounding box center [938, 96] width 19 height 19
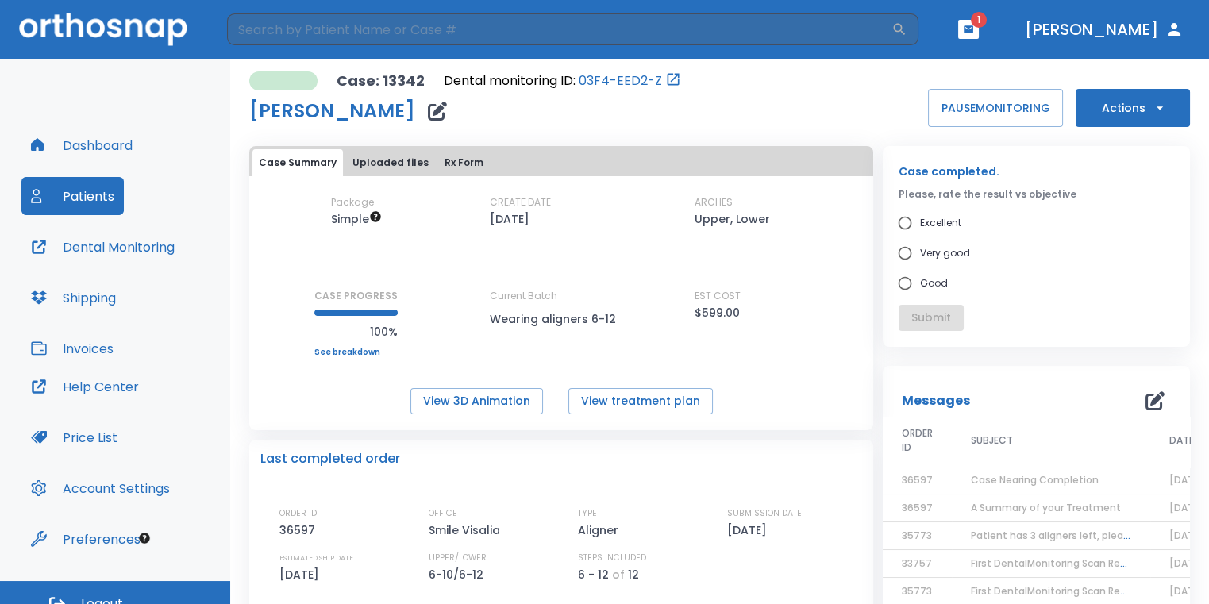
click at [957, 480] on td "Case Nearing Completion" at bounding box center [1051, 481] width 198 height 28
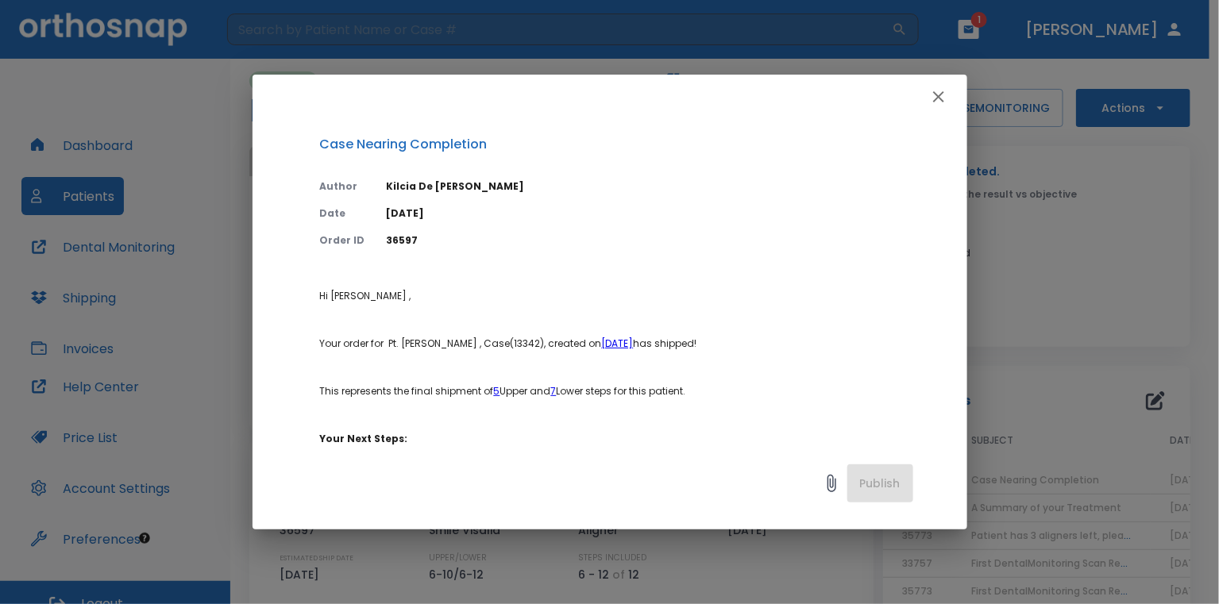
click at [944, 98] on icon "button" at bounding box center [938, 96] width 19 height 19
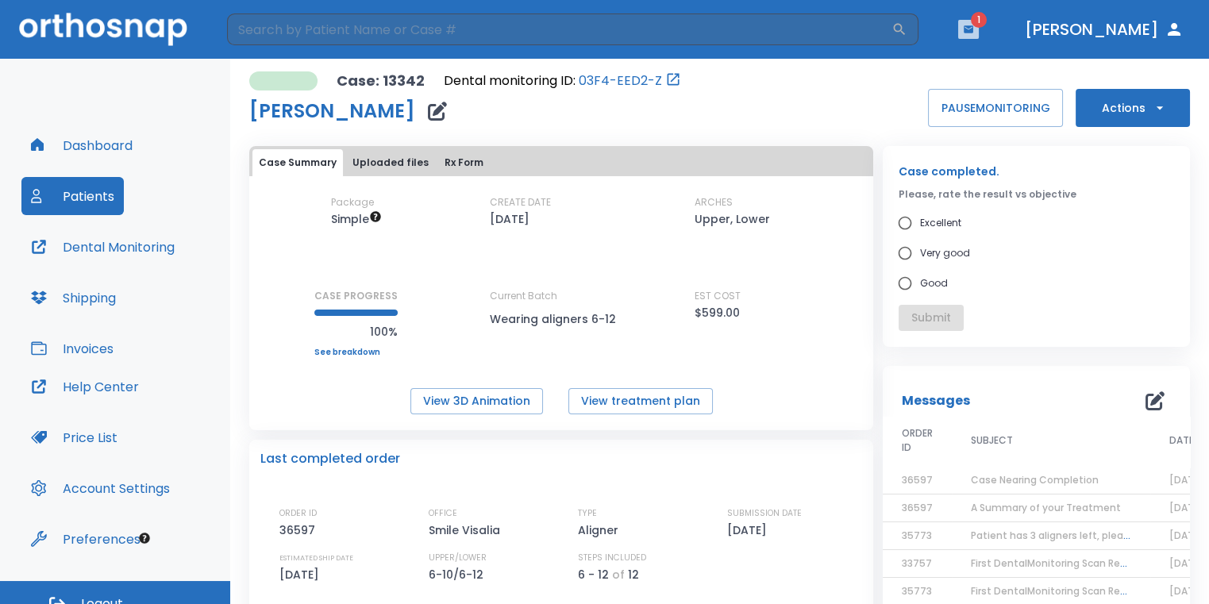
click at [973, 27] on icon "button" at bounding box center [969, 28] width 10 height 7
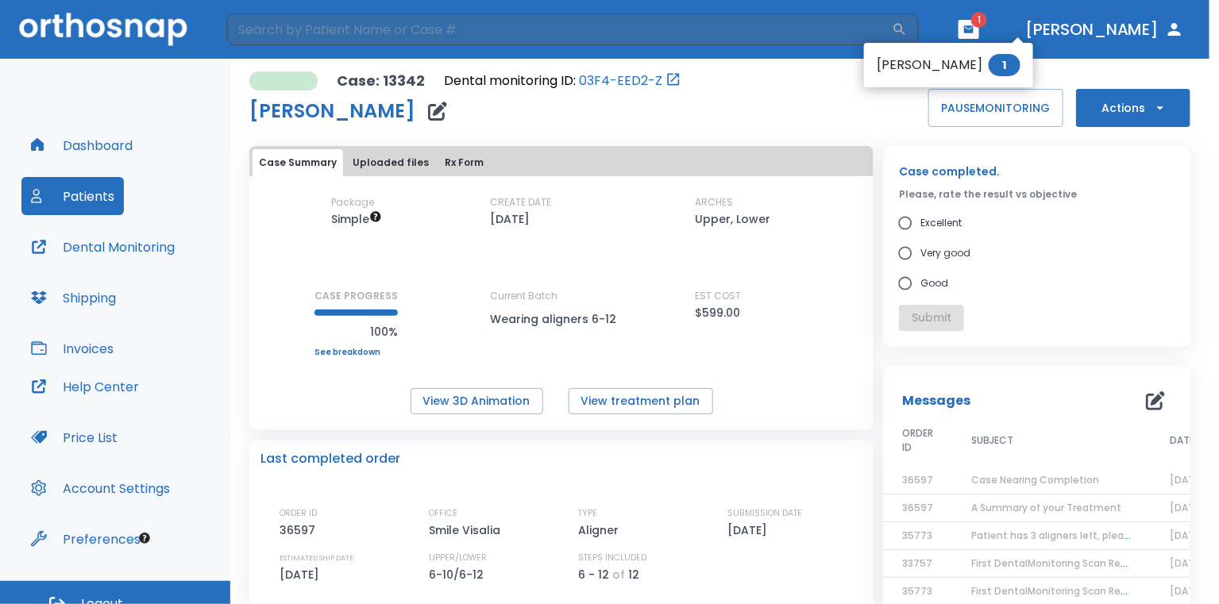
click at [995, 67] on span "1" at bounding box center [1004, 65] width 32 height 22
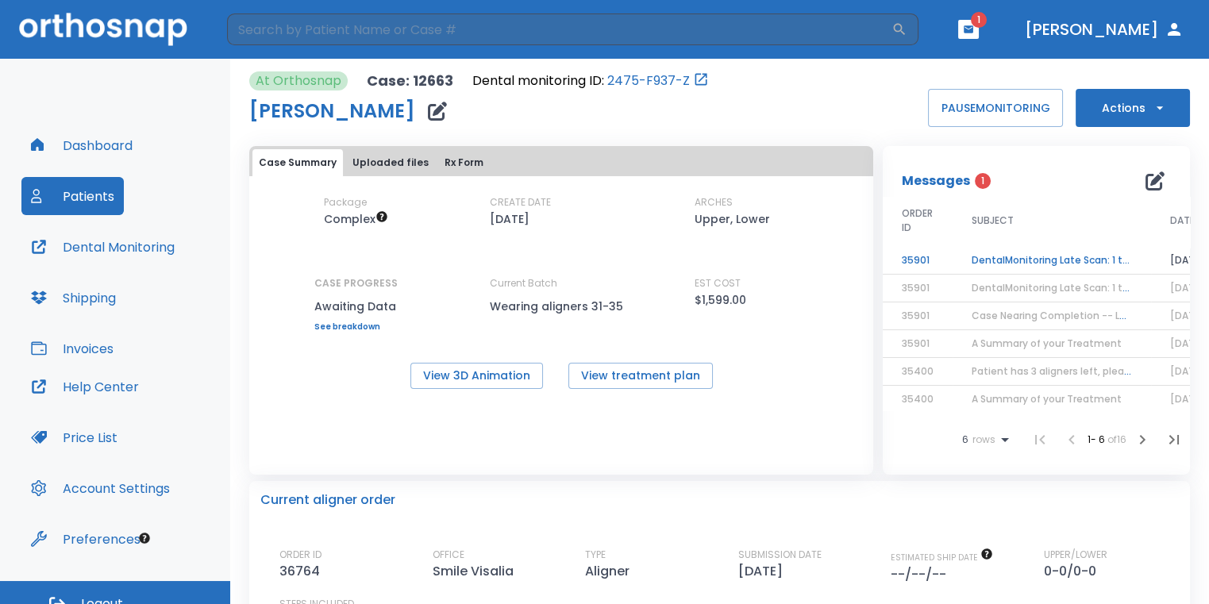
click at [1045, 259] on td "DentalMonitoring Late Scan: 1 to 2 Weeks Notification" at bounding box center [1052, 261] width 198 height 28
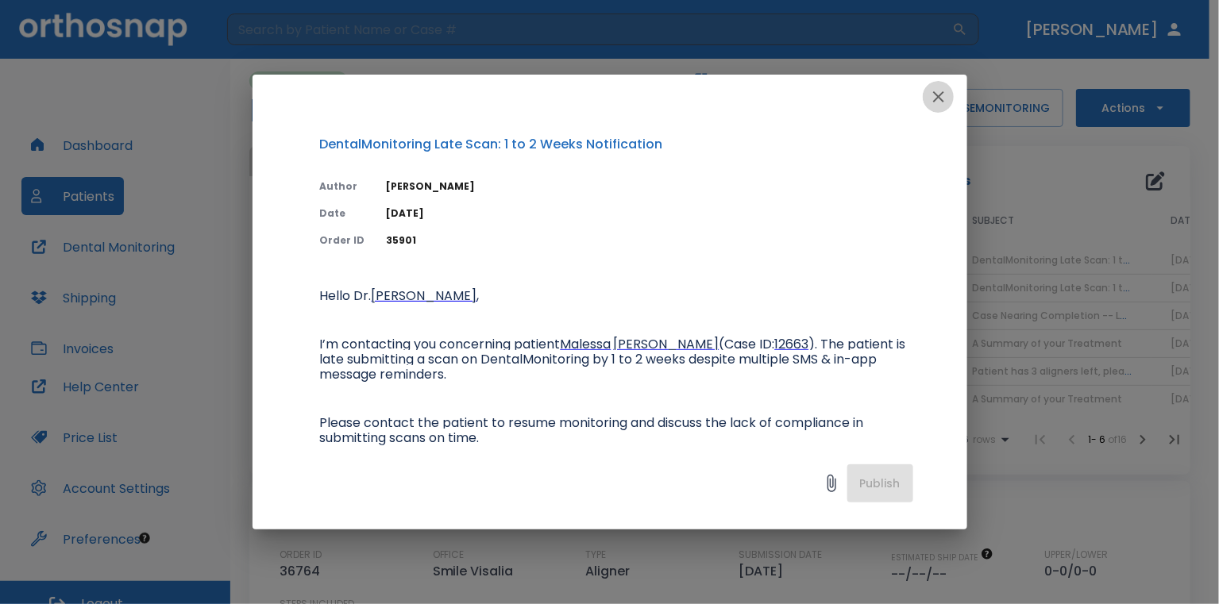
click at [932, 103] on icon "button" at bounding box center [938, 96] width 19 height 19
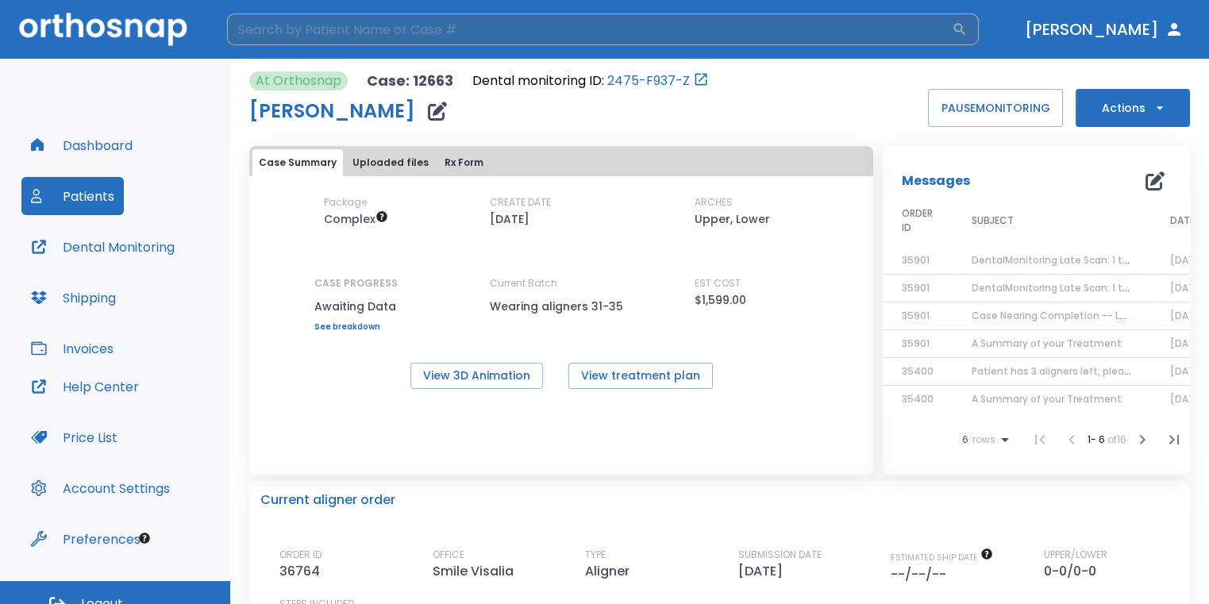
click at [335, 40] on input "search" at bounding box center [589, 29] width 725 height 32
type input "katie"
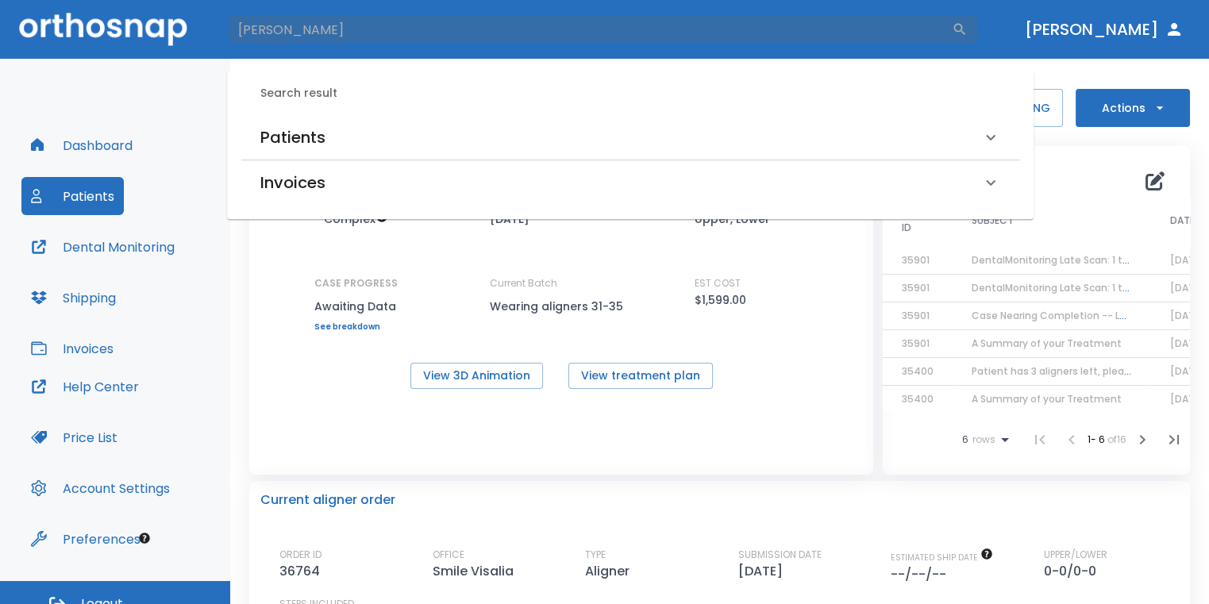
click at [485, 136] on div "Patients" at bounding box center [620, 137] width 721 height 25
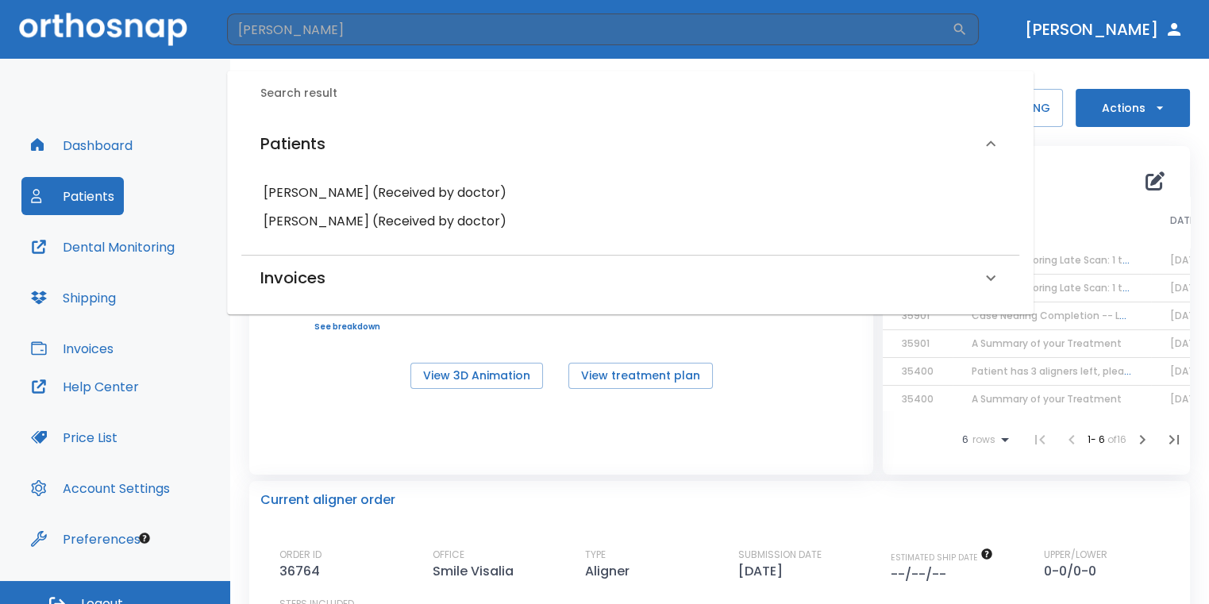
click at [402, 216] on h6 "Katie Hernandez (Received by doctor)" at bounding box center [631, 221] width 734 height 22
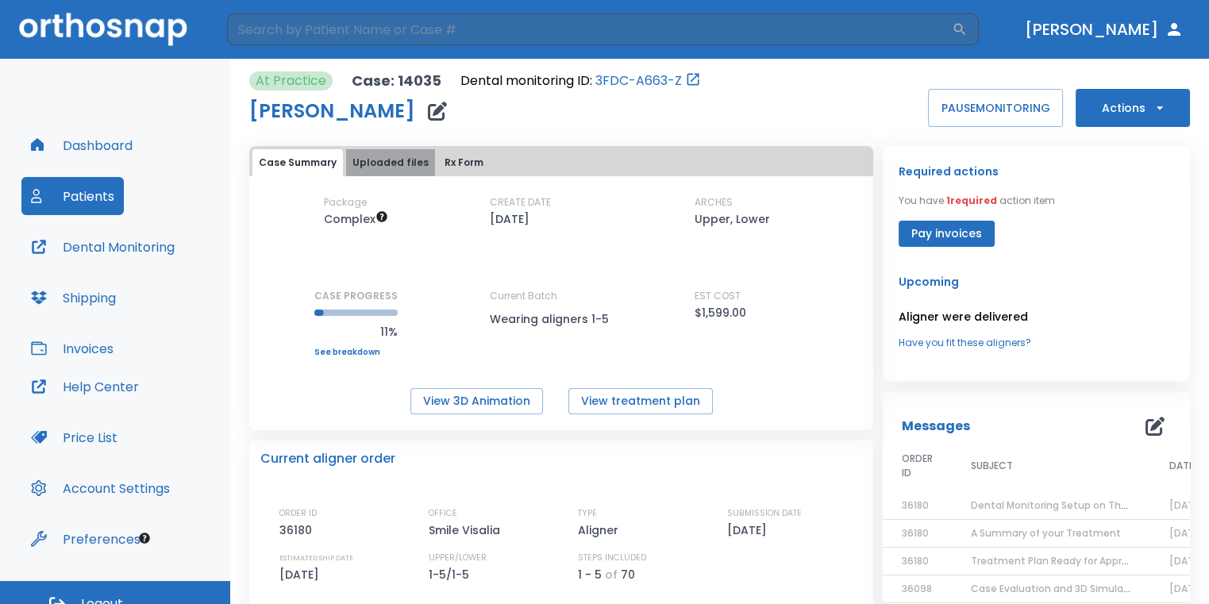
click at [415, 168] on button "Uploaded files" at bounding box center [390, 162] width 89 height 27
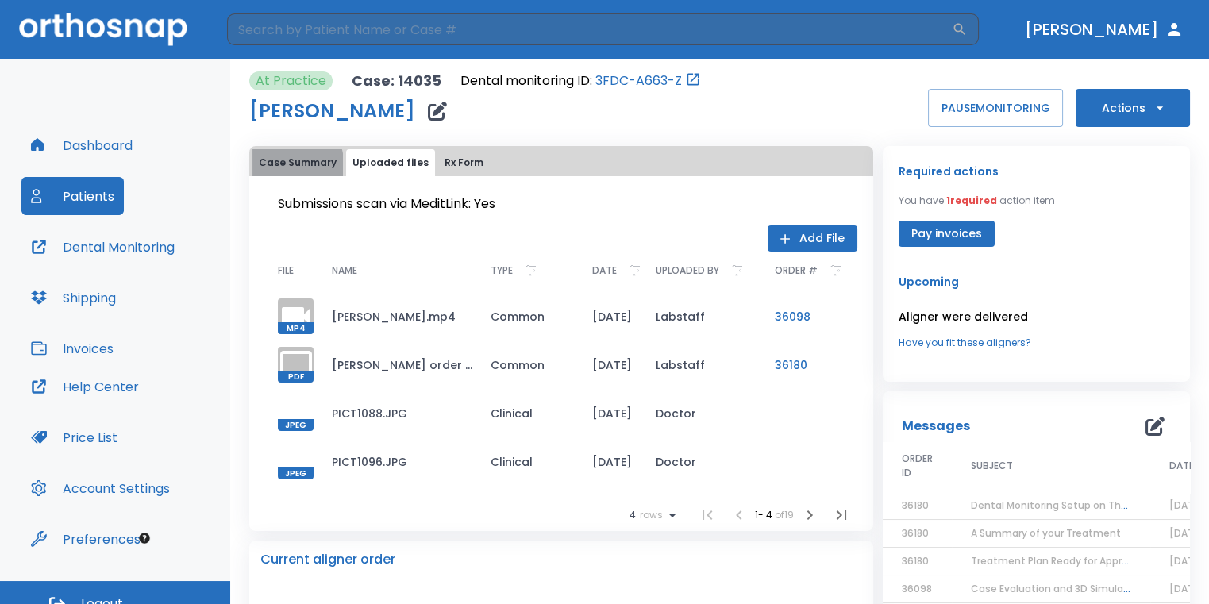
click at [264, 170] on button "Case Summary" at bounding box center [297, 162] width 90 height 27
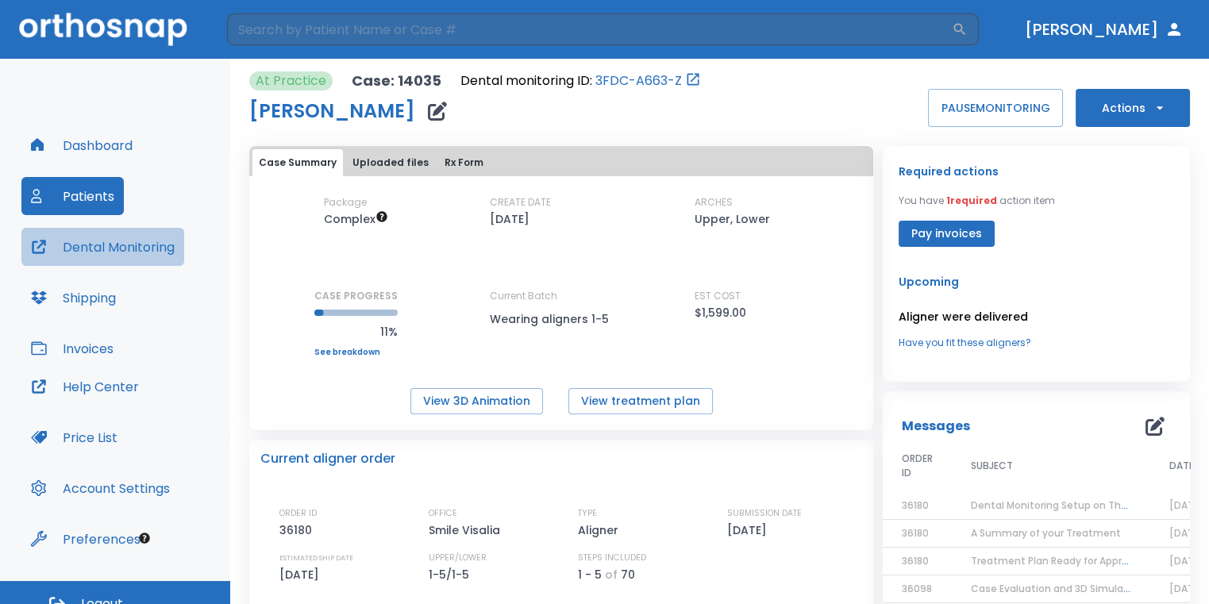
click at [105, 248] on button "Dental Monitoring" at bounding box center [102, 247] width 163 height 38
click at [986, 509] on span "Dental Monitoring Setup on The Delivery Day" at bounding box center [1080, 505] width 219 height 13
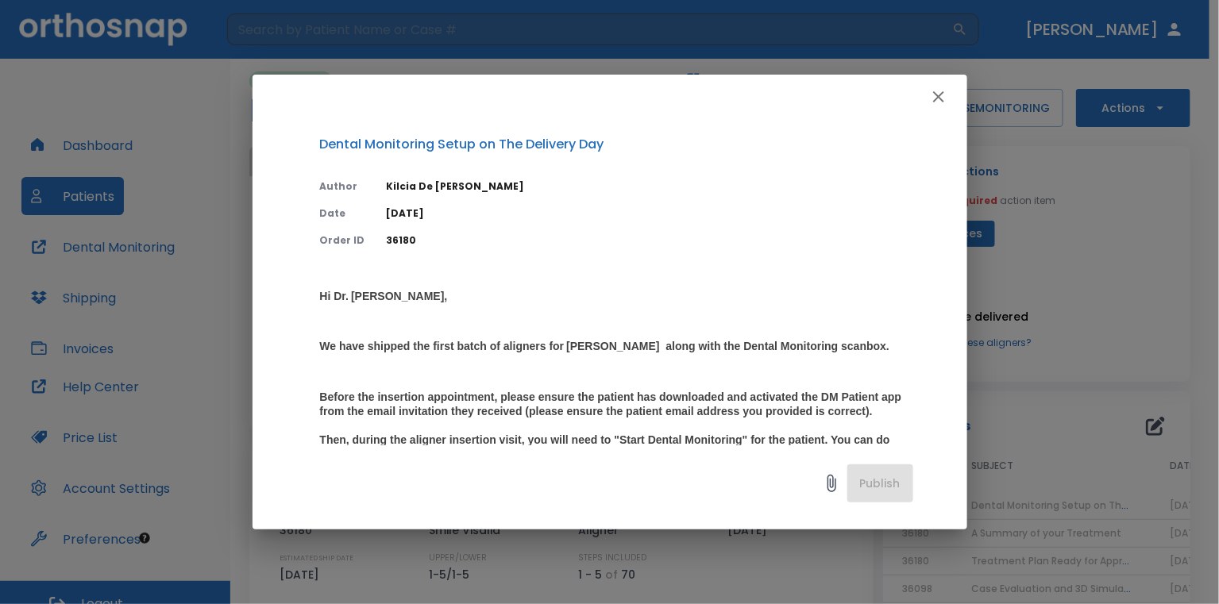
click at [940, 102] on icon "button" at bounding box center [938, 96] width 19 height 19
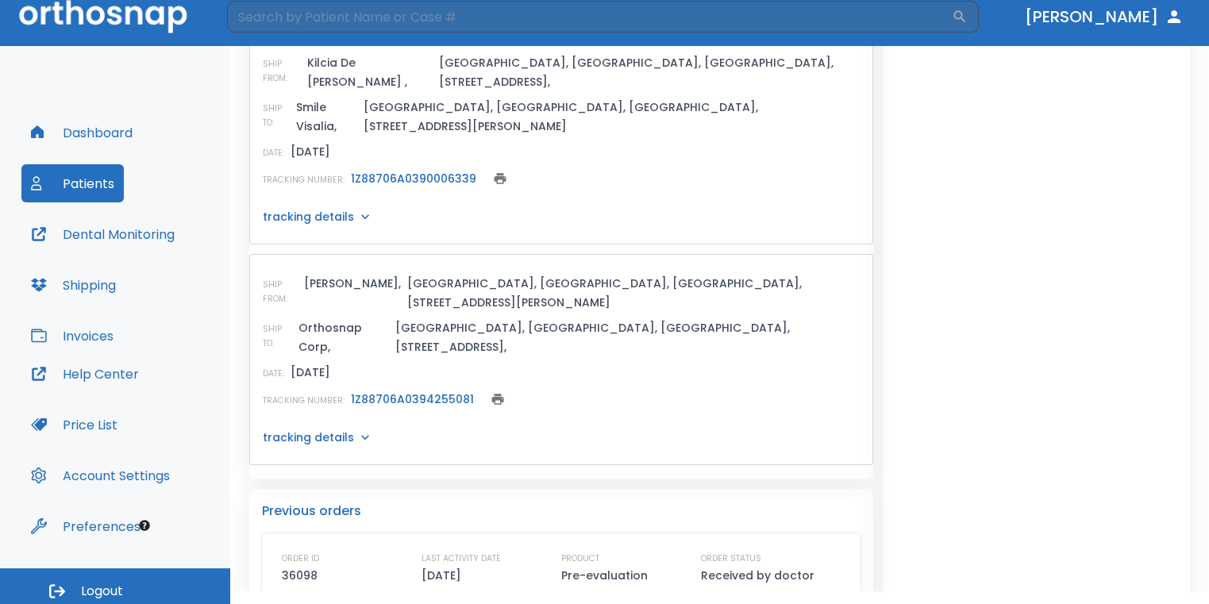
scroll to position [19, 0]
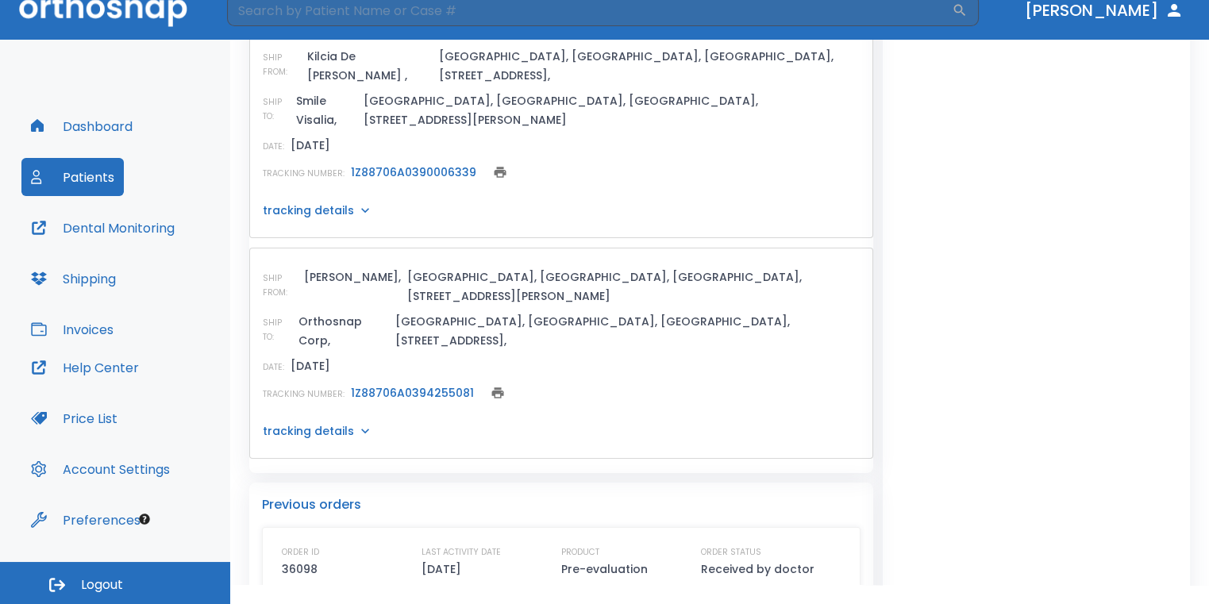
drag, startPoint x: 836, startPoint y: 411, endPoint x: 689, endPoint y: 133, distance: 314.3
click at [678, 161] on div "TRACKING NUMBER: 1Z88706A0390006339" at bounding box center [561, 172] width 597 height 22
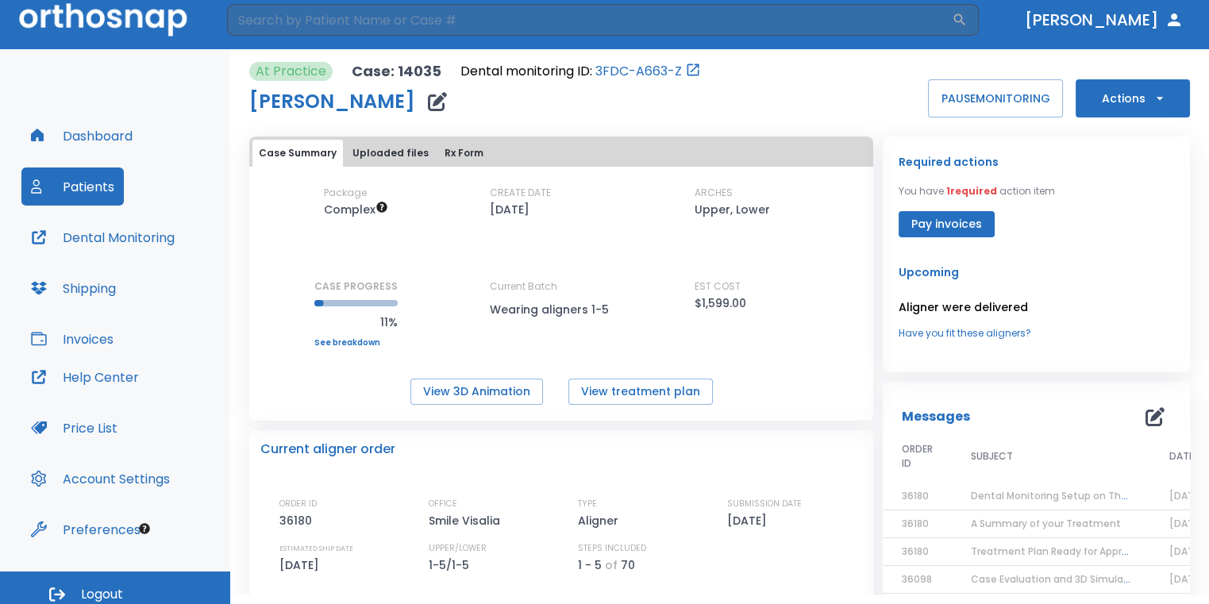
scroll to position [0, 0]
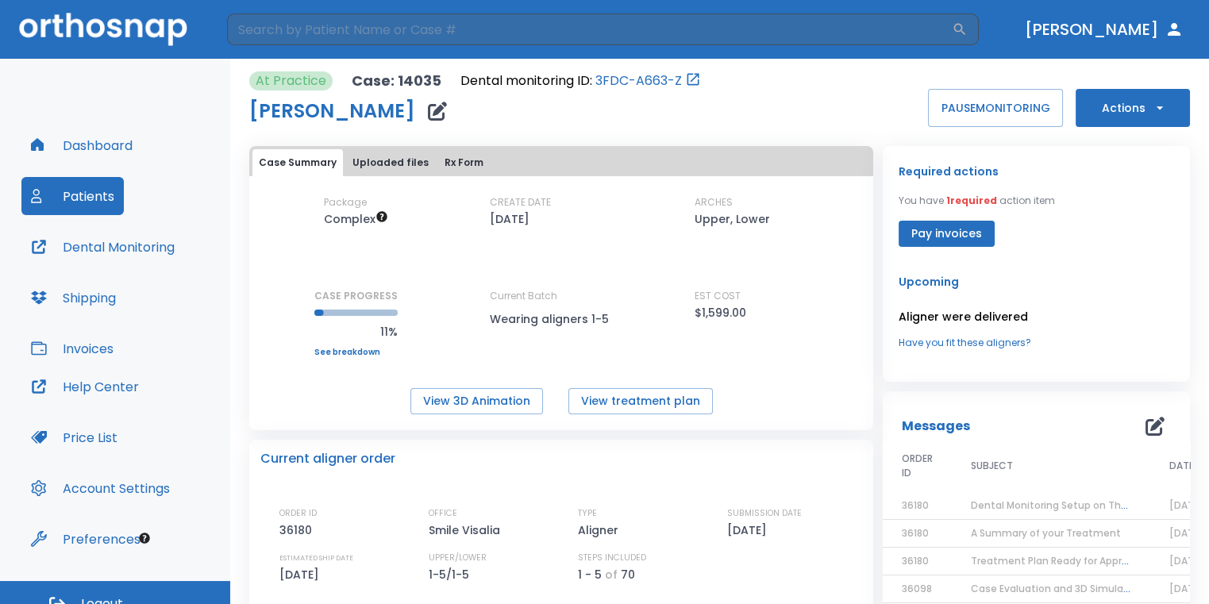
click at [111, 145] on button "Dashboard" at bounding box center [81, 145] width 121 height 38
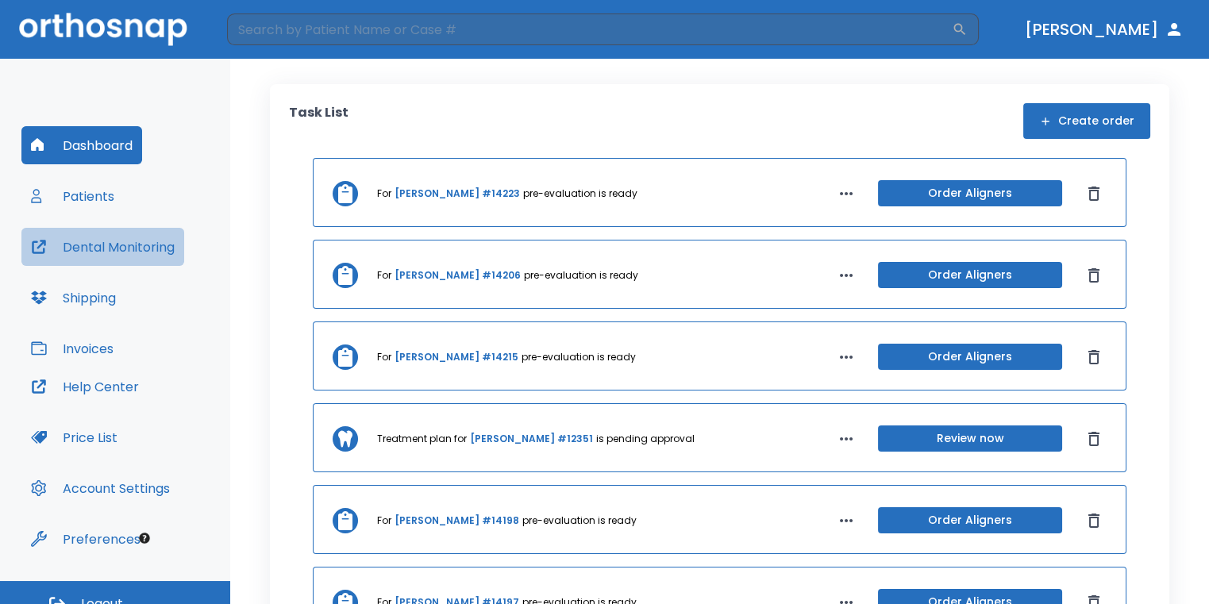
click at [159, 250] on button "Dental Monitoring" at bounding box center [102, 247] width 163 height 38
click at [380, 21] on input "search" at bounding box center [589, 29] width 725 height 32
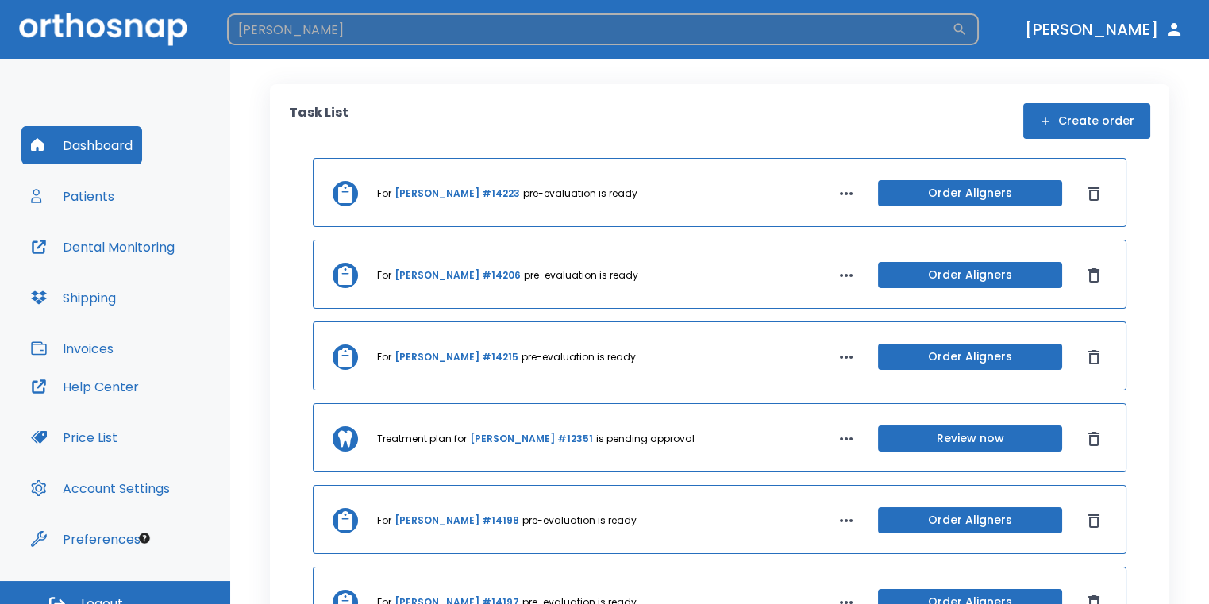
type input "patsy"
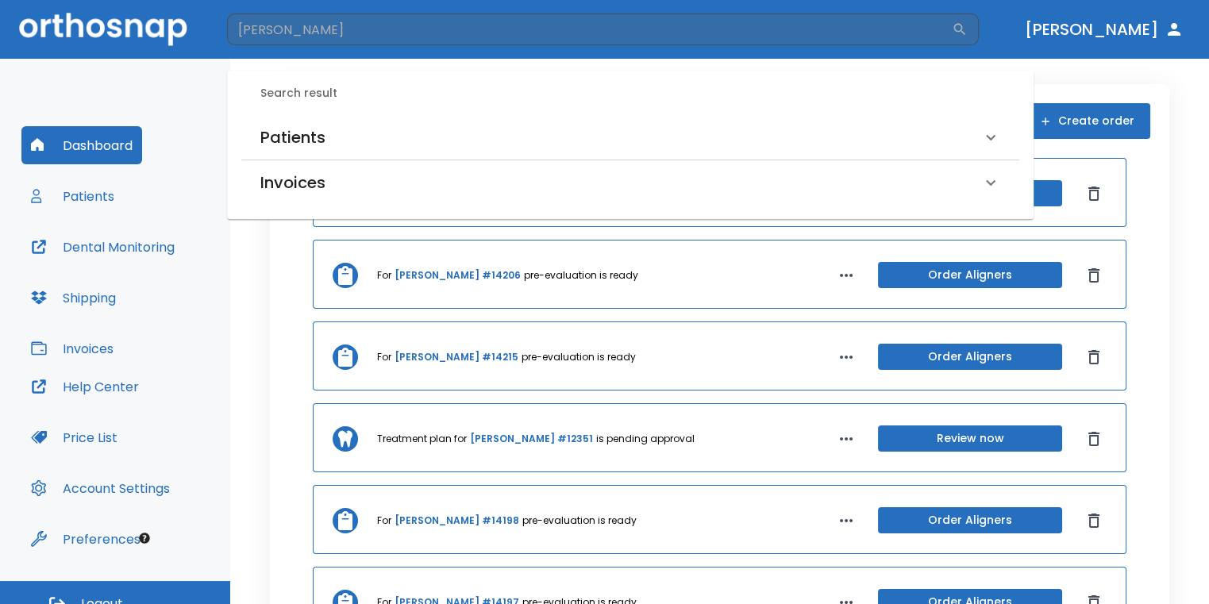
click at [369, 117] on div "Patients" at bounding box center [630, 137] width 778 height 44
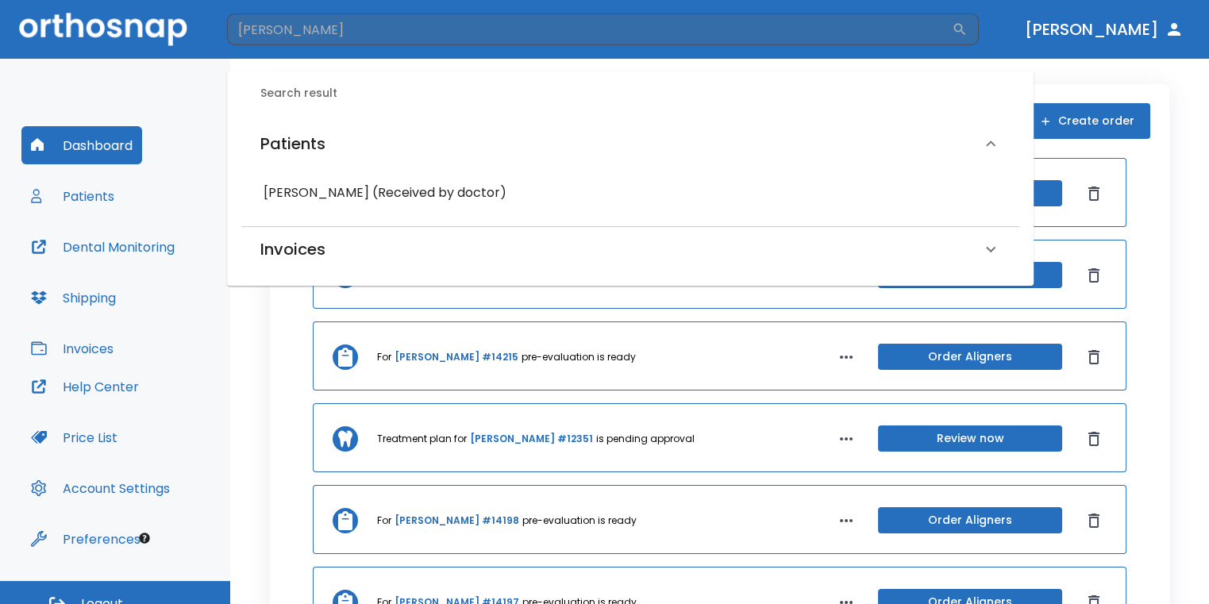
click at [372, 203] on h6 "Patsy Marquez (Received by doctor)" at bounding box center [631, 193] width 734 height 22
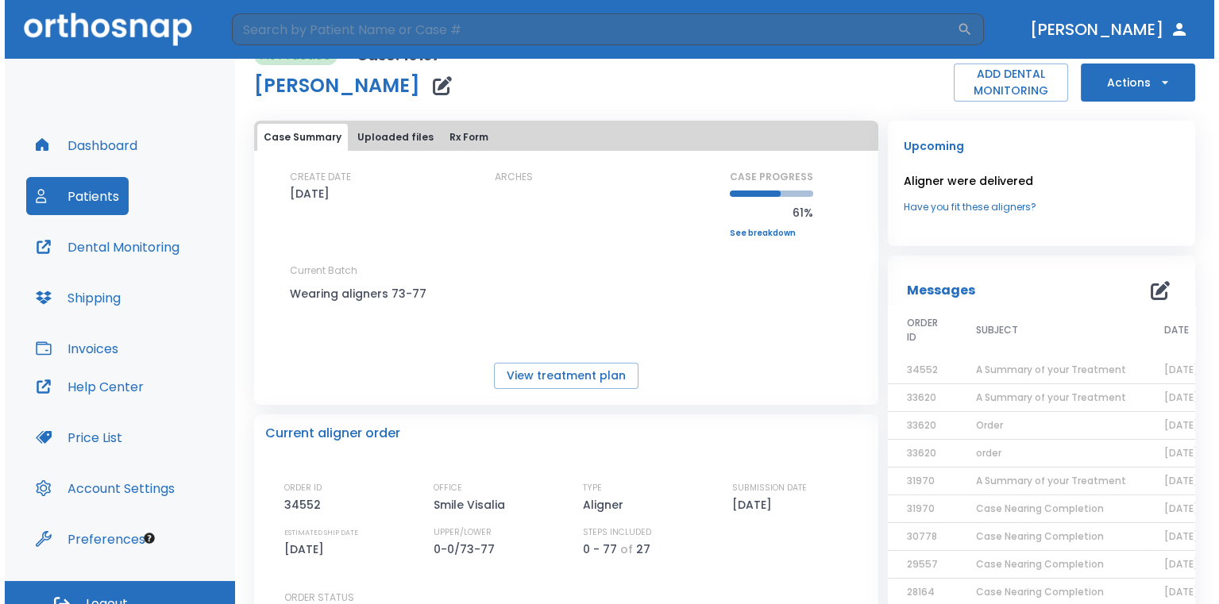
scroll to position [79, 0]
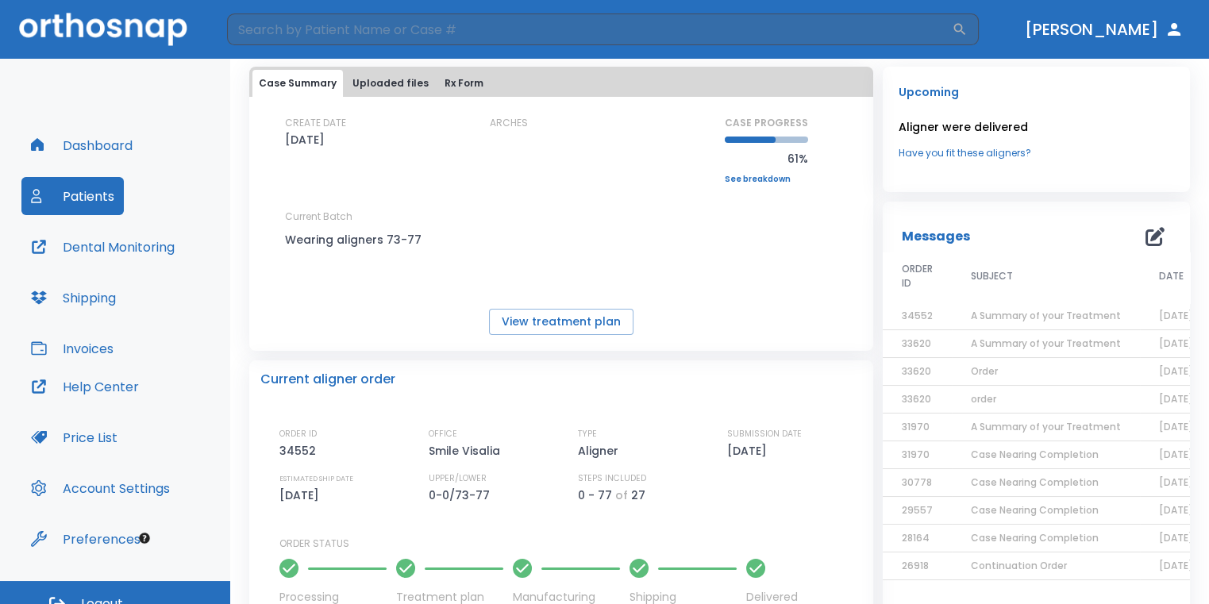
click at [1036, 306] on td "A Summary of your Treatment" at bounding box center [1046, 316] width 188 height 28
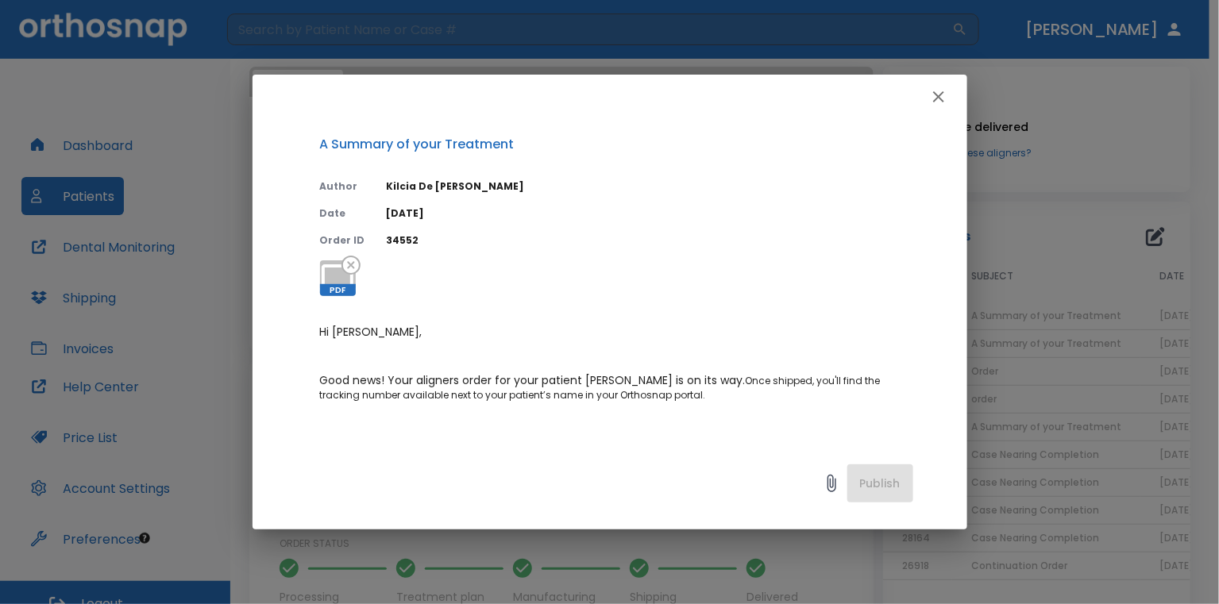
scroll to position [159, 0]
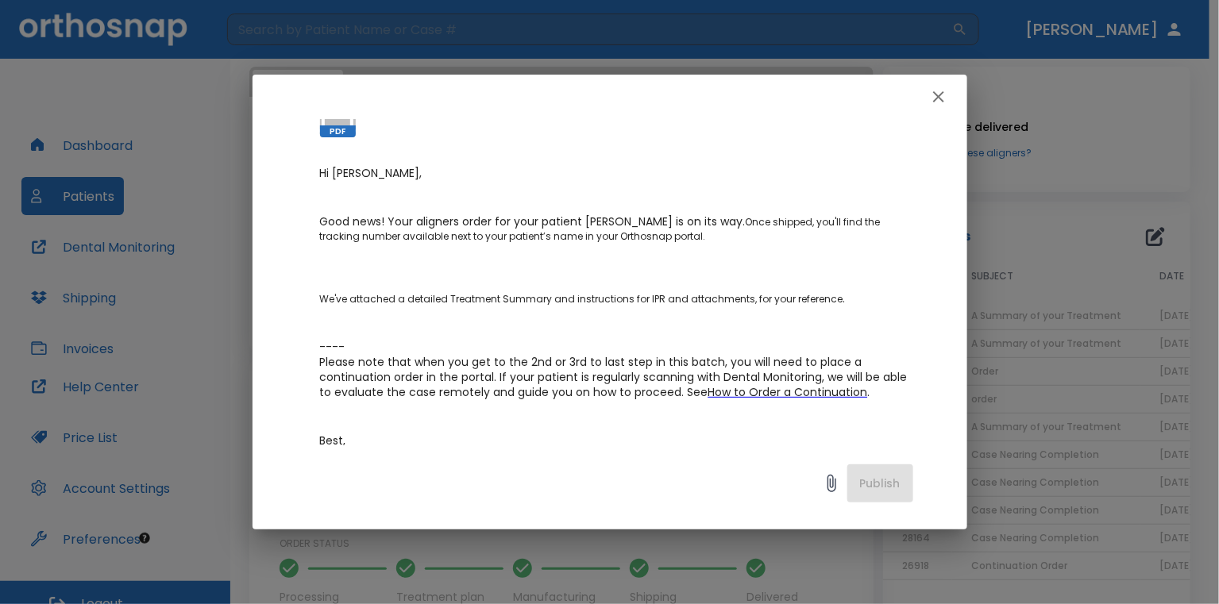
click at [945, 96] on icon "button" at bounding box center [938, 96] width 19 height 19
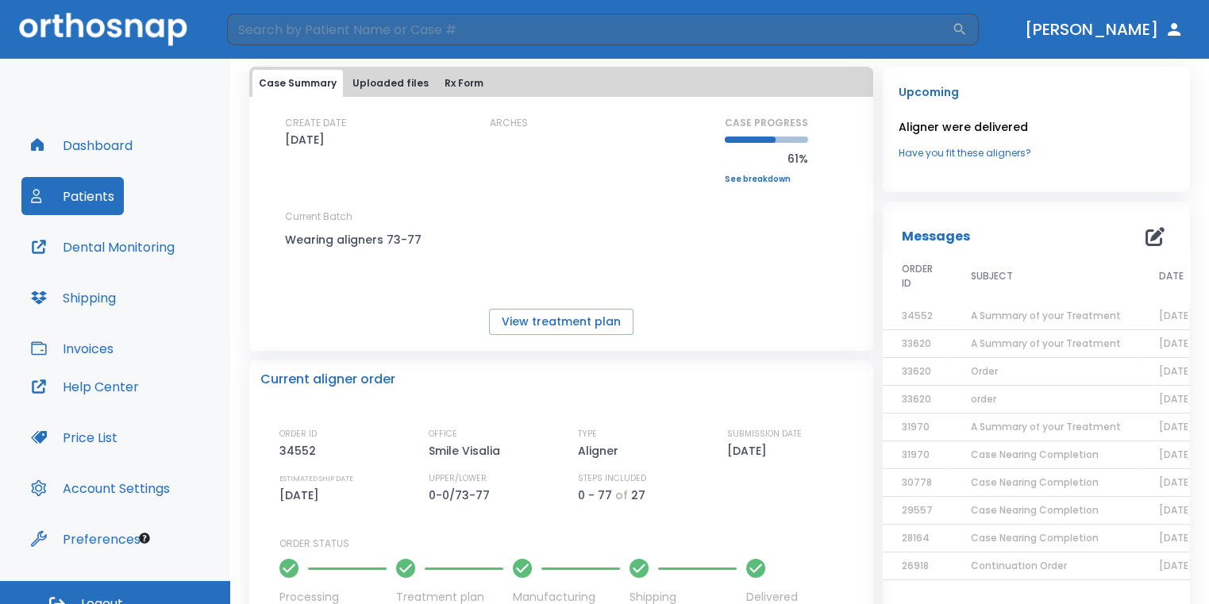
click at [988, 341] on span "A Summary of your Treatment" at bounding box center [1046, 343] width 150 height 13
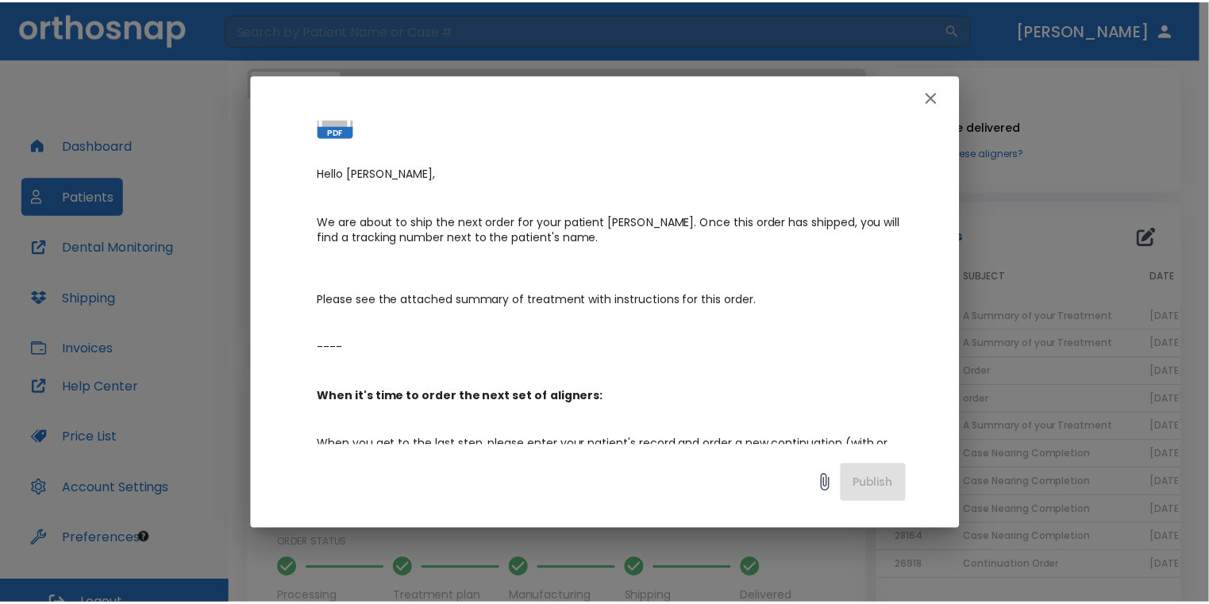
scroll to position [0, 0]
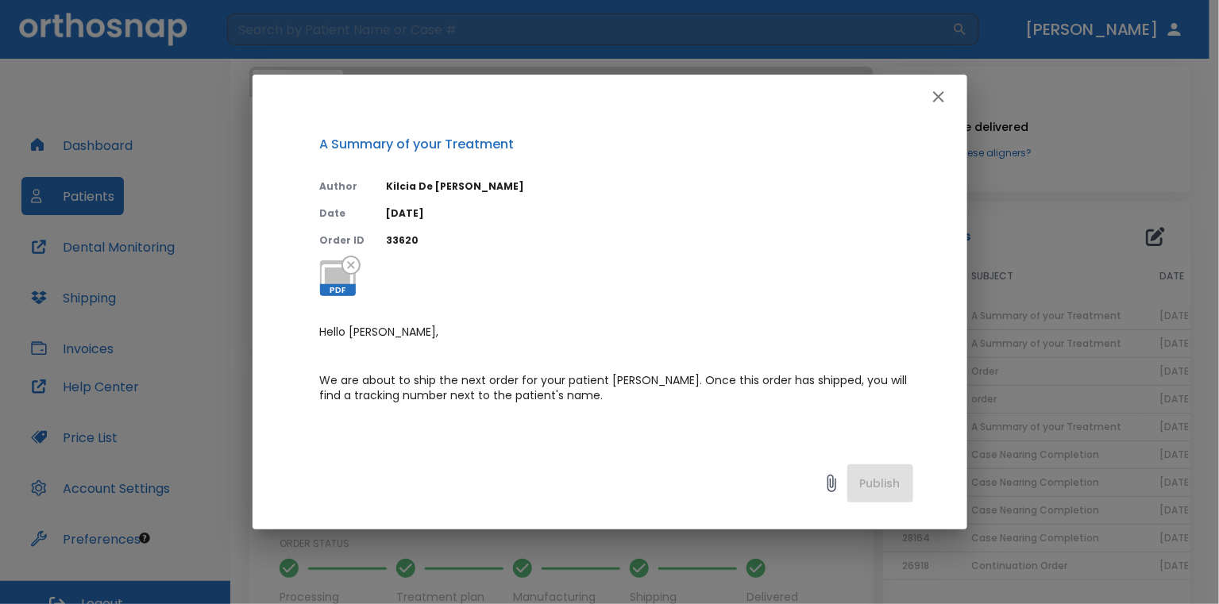
click at [946, 91] on icon "button" at bounding box center [938, 96] width 19 height 19
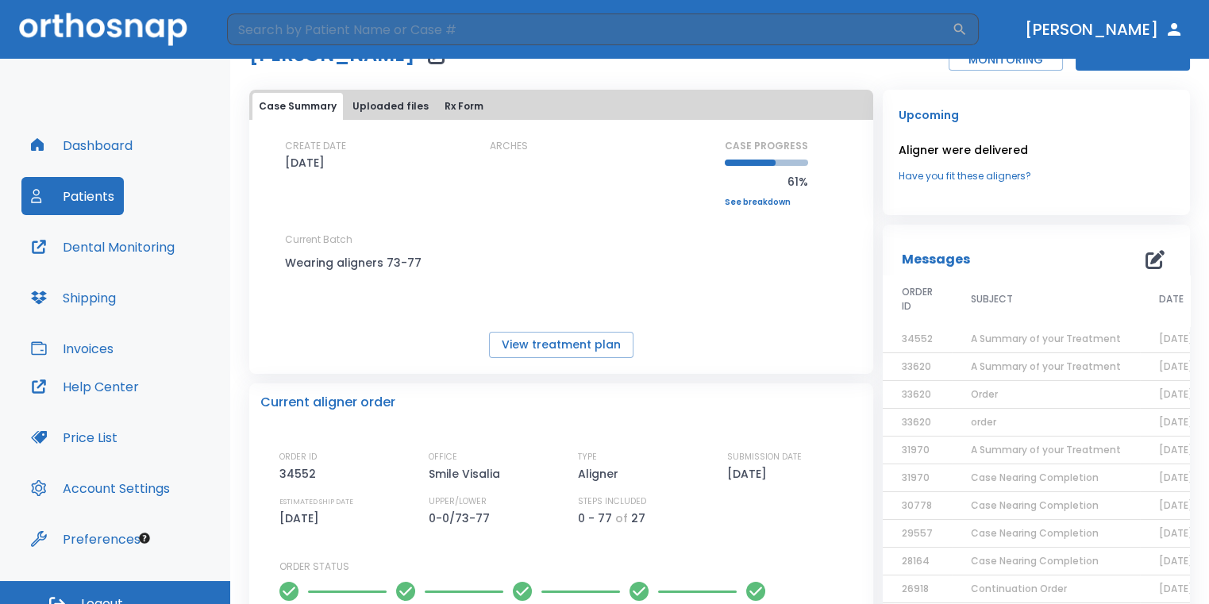
scroll to position [79, 0]
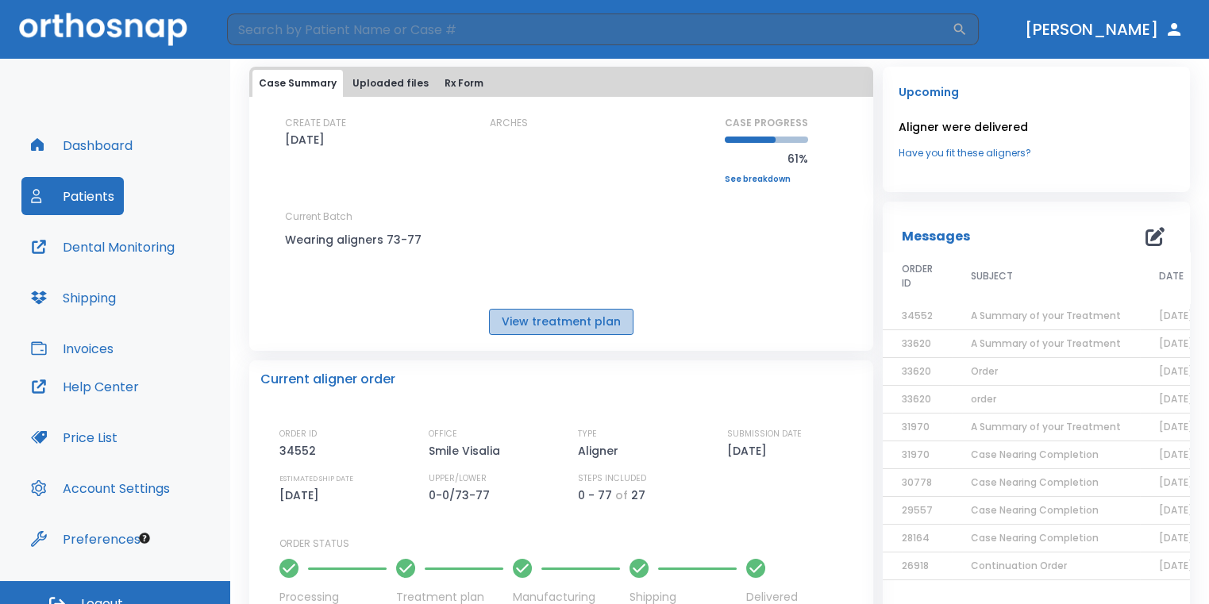
click at [599, 329] on button "View treatment plan" at bounding box center [561, 322] width 144 height 26
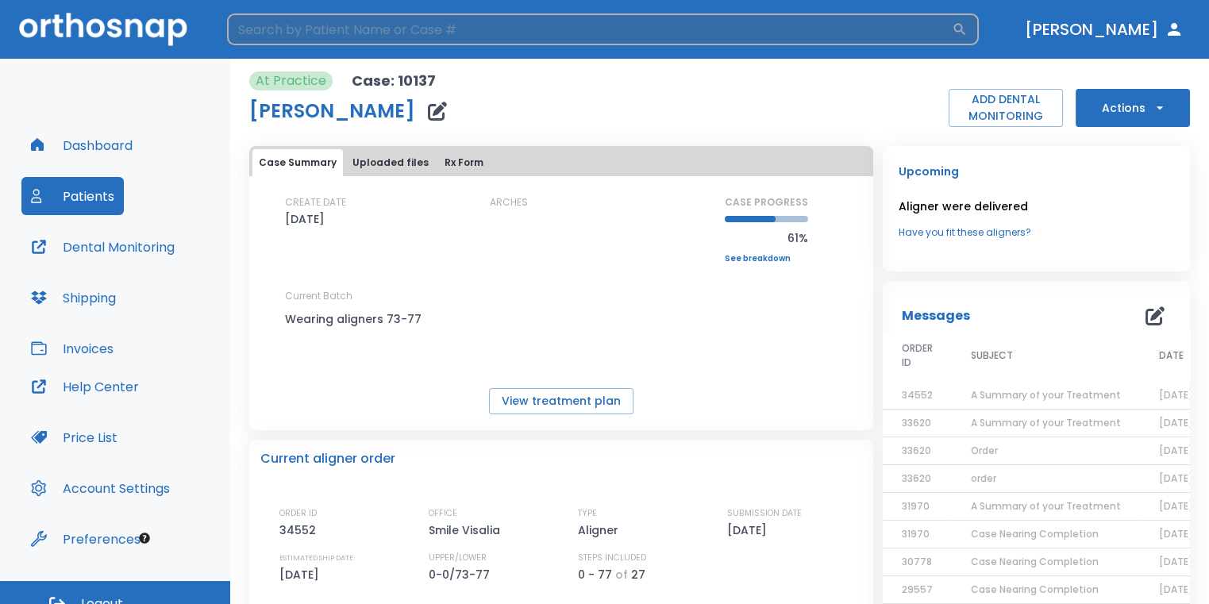
click at [537, 37] on input "search" at bounding box center [589, 29] width 725 height 32
type input "erica"
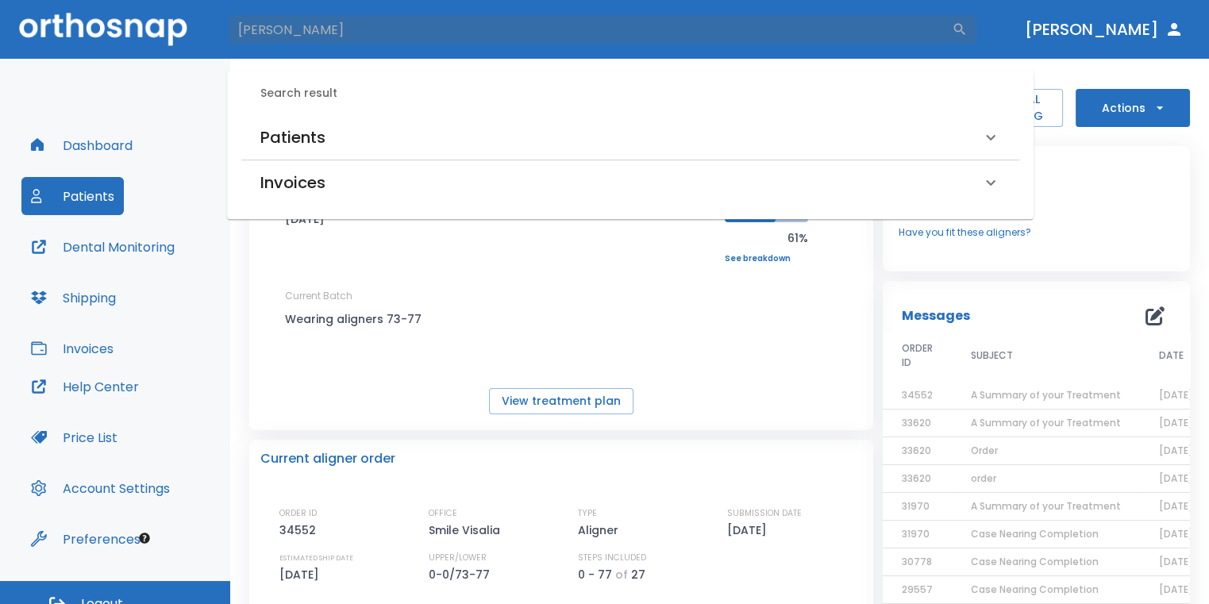
click at [579, 148] on div "Patients" at bounding box center [620, 137] width 721 height 25
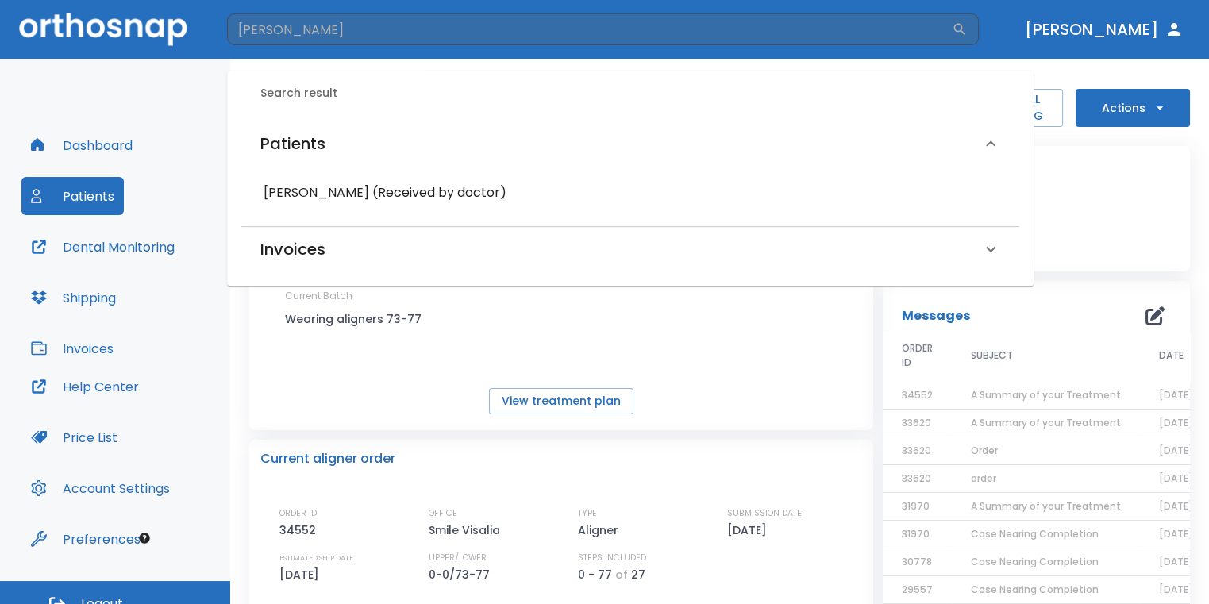
click at [444, 196] on h6 "Erica Luquin (Received by doctor)" at bounding box center [631, 193] width 734 height 22
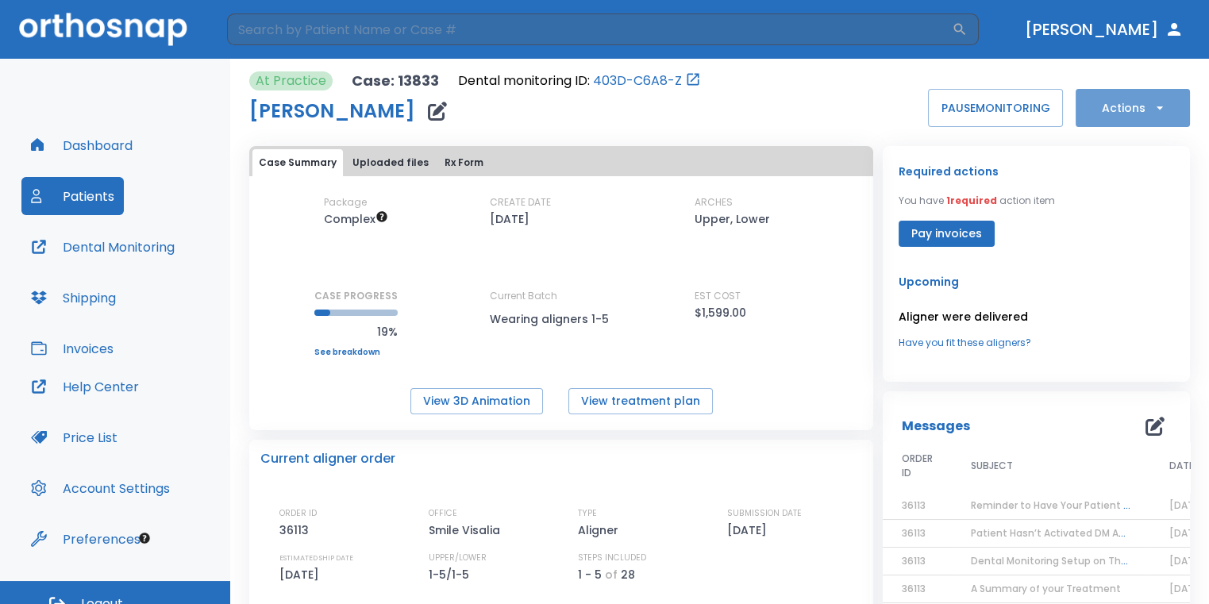
click at [1153, 110] on icon "button" at bounding box center [1160, 108] width 16 height 16
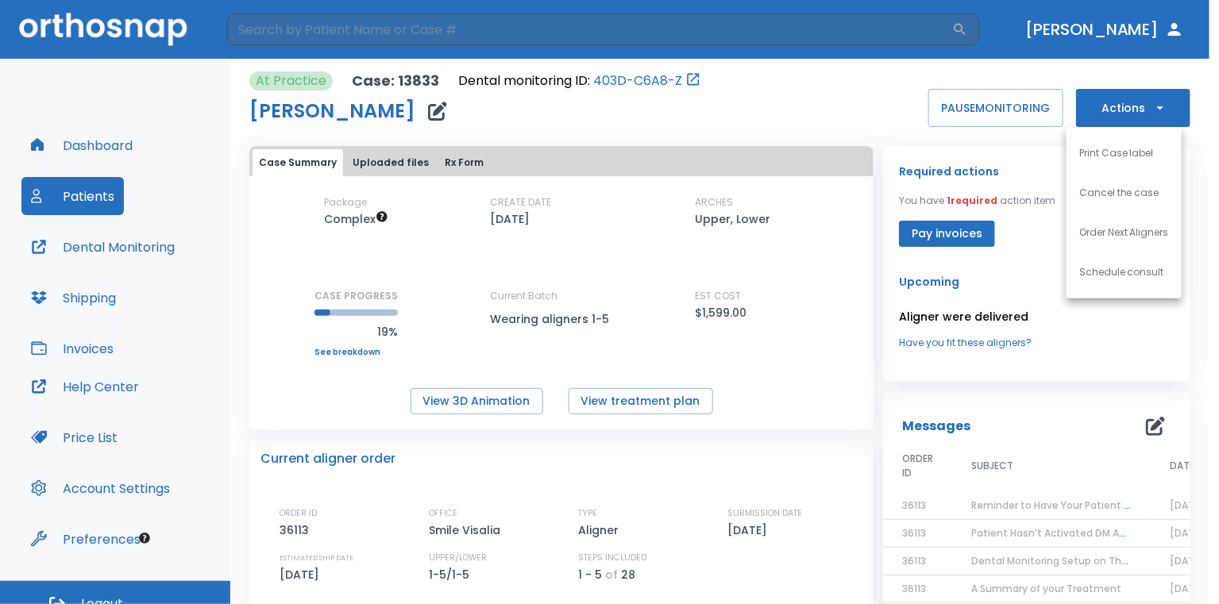
click at [1030, 229] on div at bounding box center [609, 302] width 1219 height 604
